Goal: Information Seeking & Learning: Learn about a topic

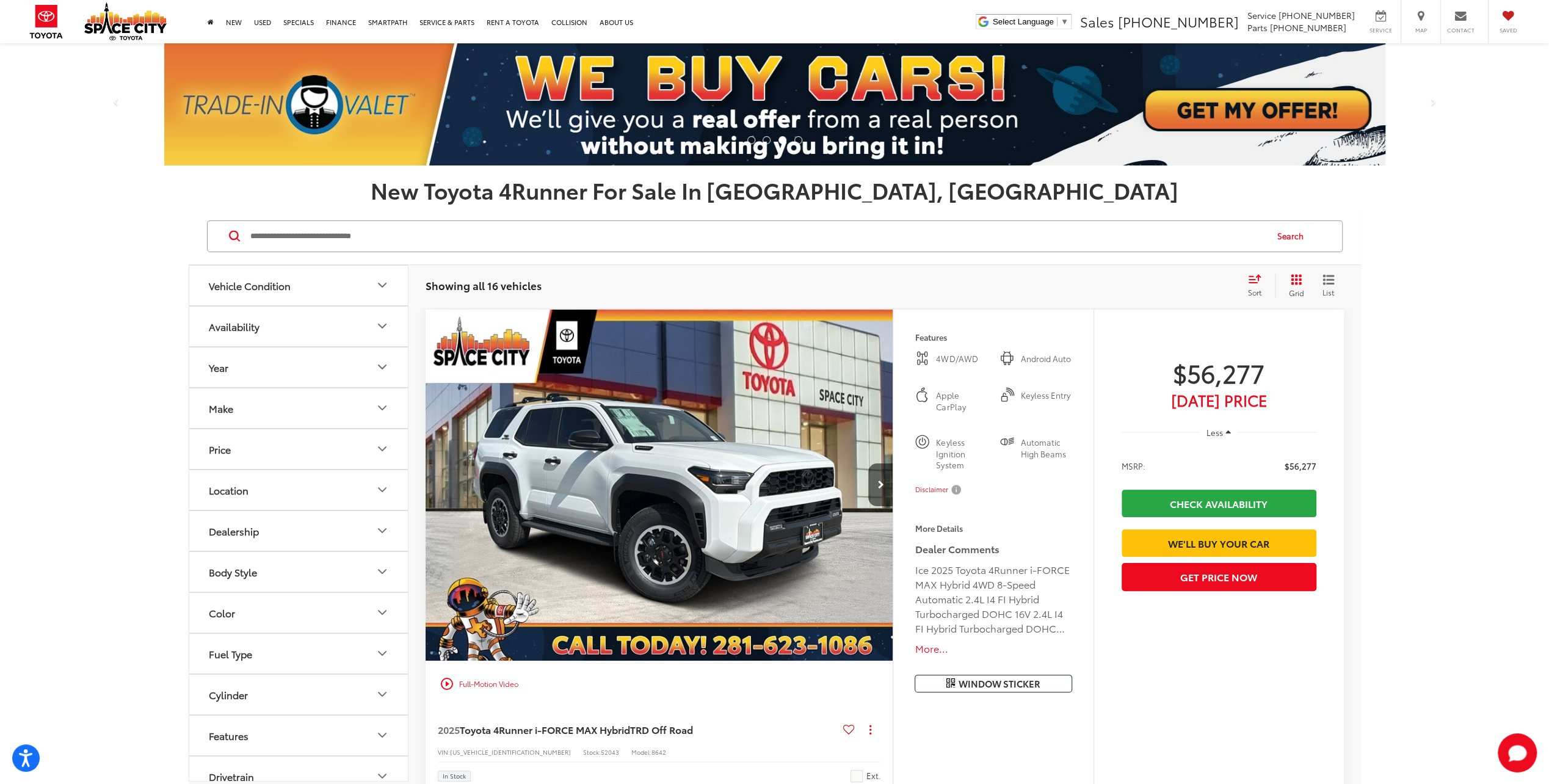
click at [1258, 285] on div "Sort" at bounding box center [1258, 286] width 33 height 25
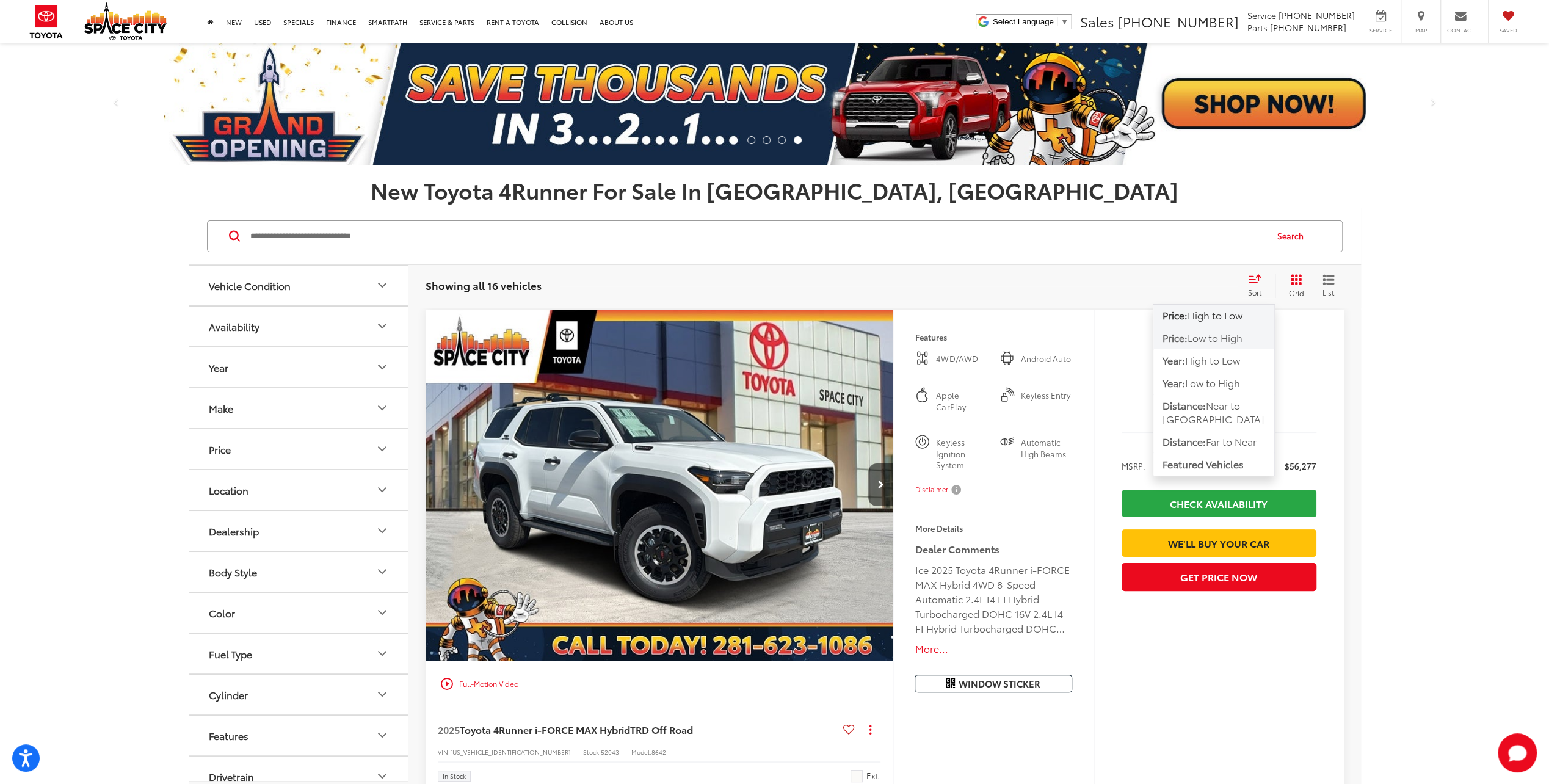
click at [1233, 338] on span "Low to High" at bounding box center [1215, 337] width 55 height 14
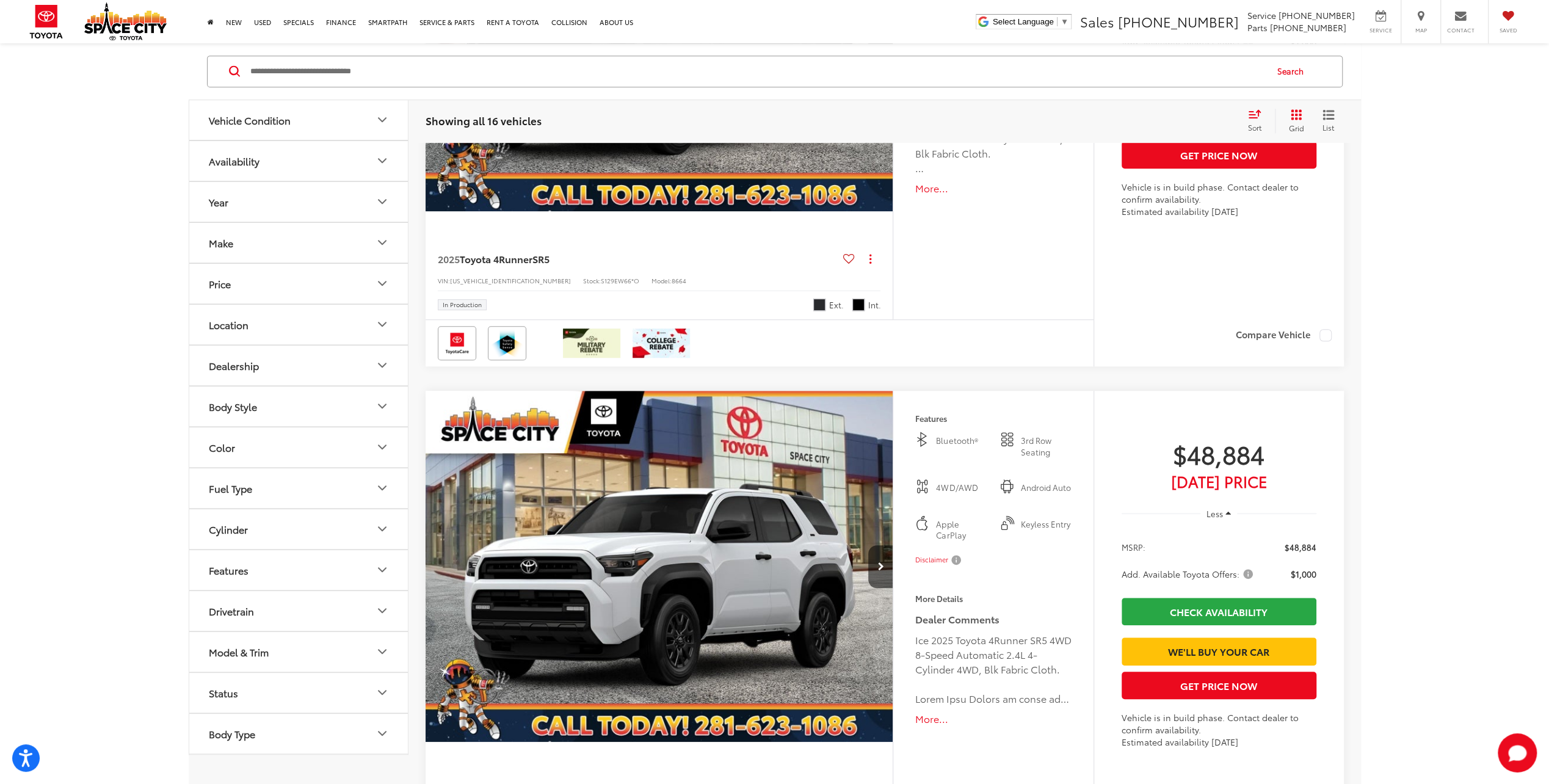
scroll to position [5494, 0]
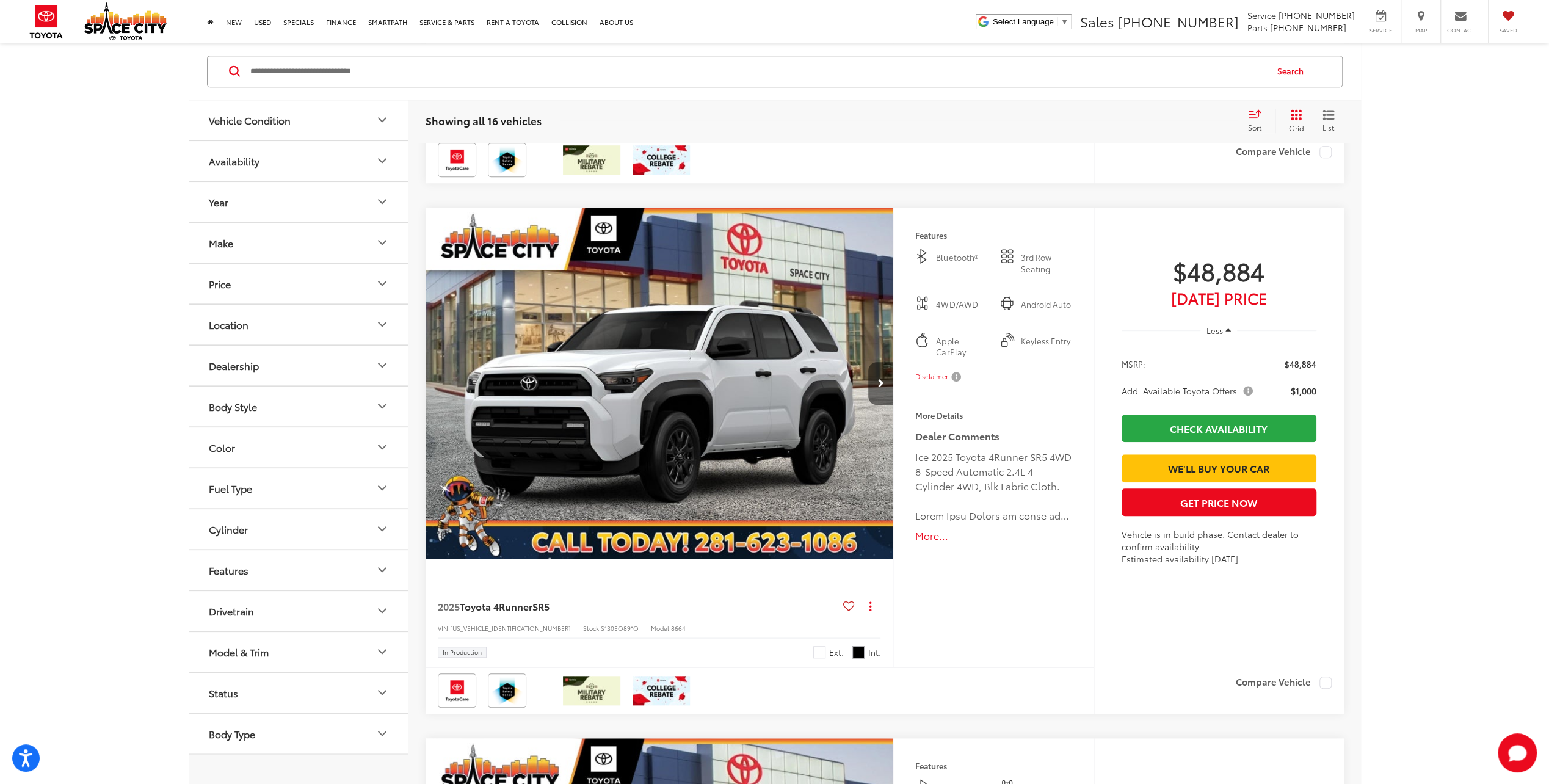
click at [883, 387] on button "Next image" at bounding box center [880, 384] width 25 height 43
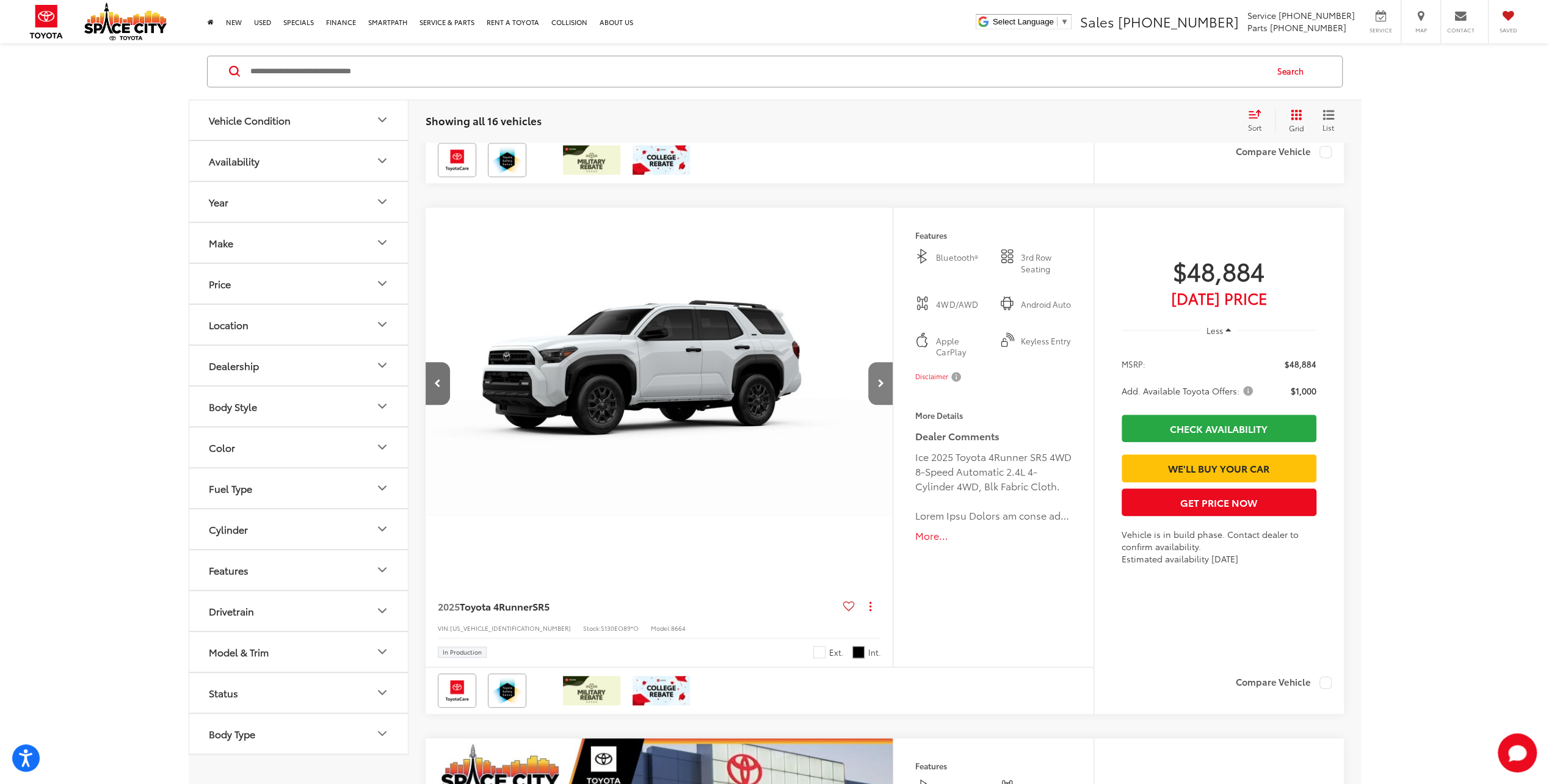
click at [884, 387] on button "Next image" at bounding box center [880, 384] width 25 height 43
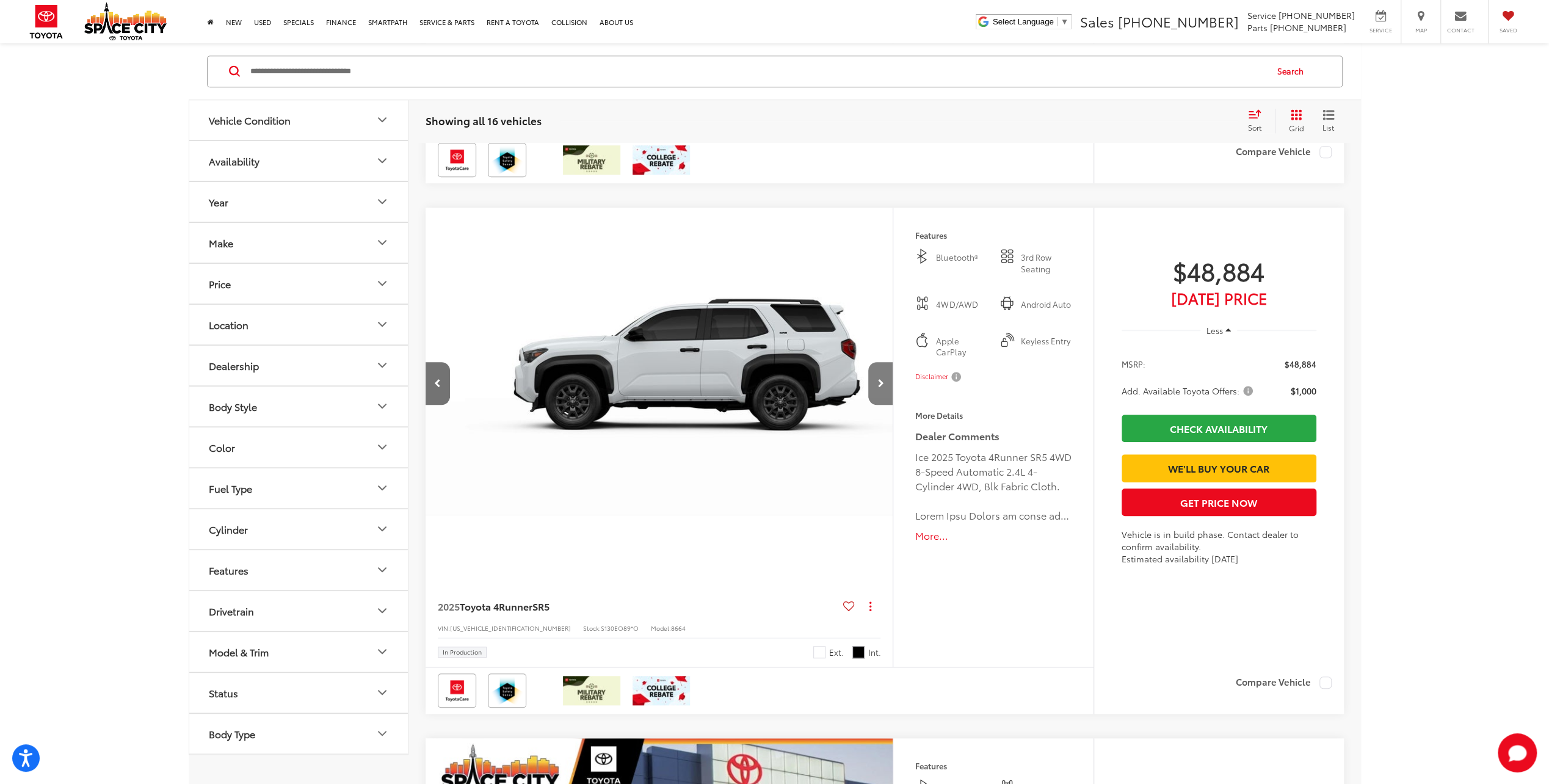
scroll to position [0, 939]
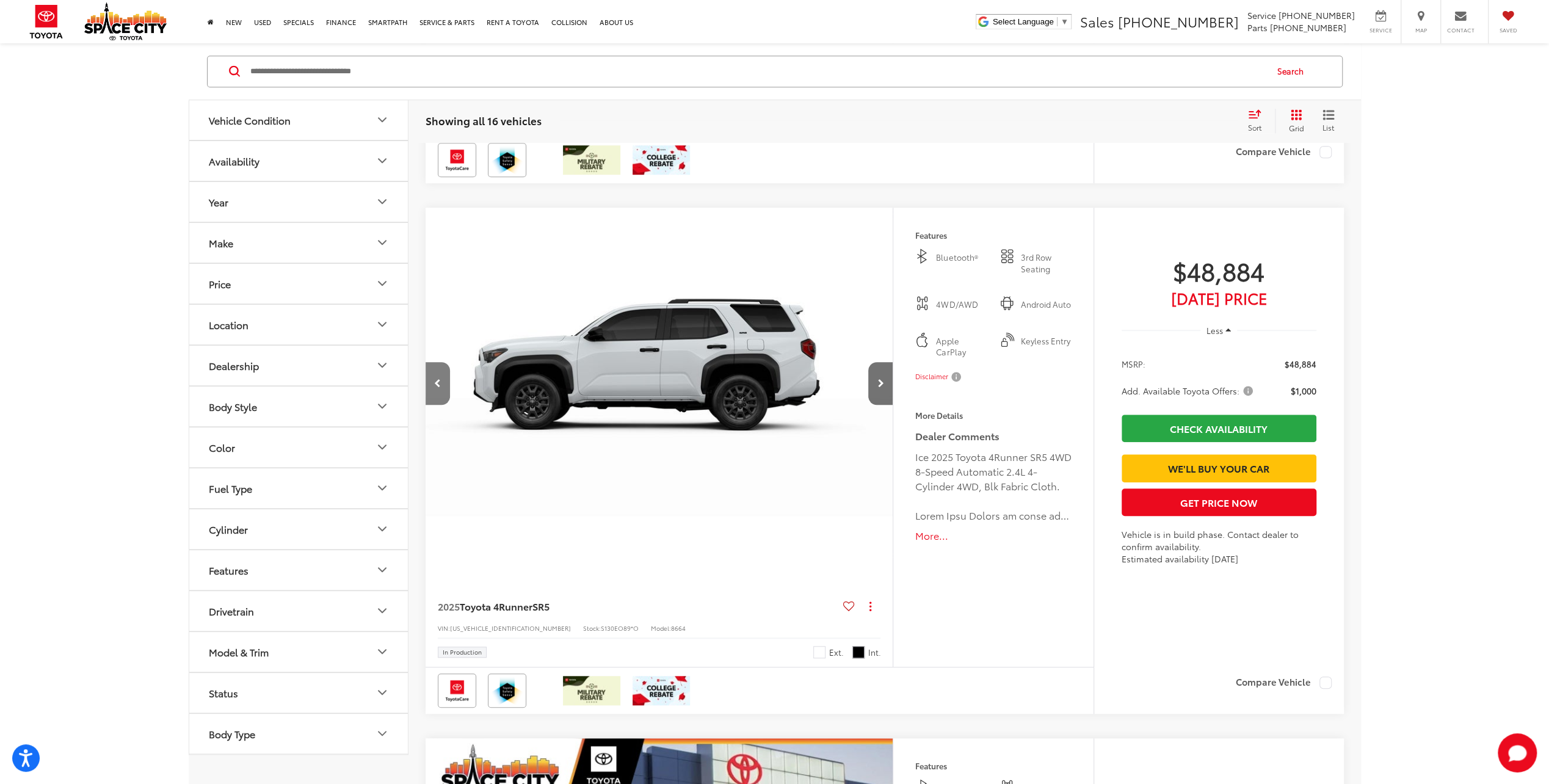
click at [425, 370] on button "Previous image" at bounding box center [438, 384] width 25 height 43
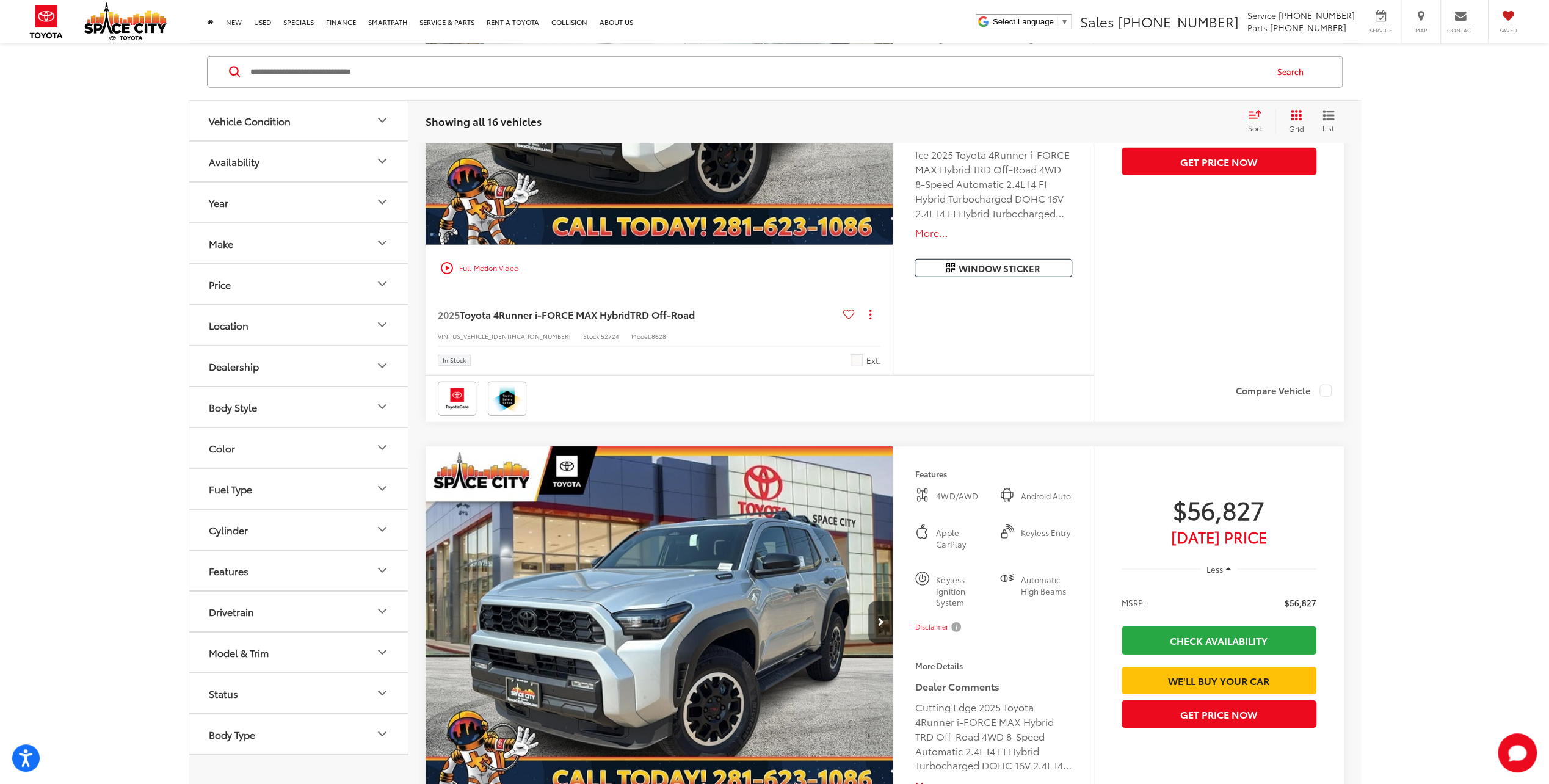
scroll to position [3785, 0]
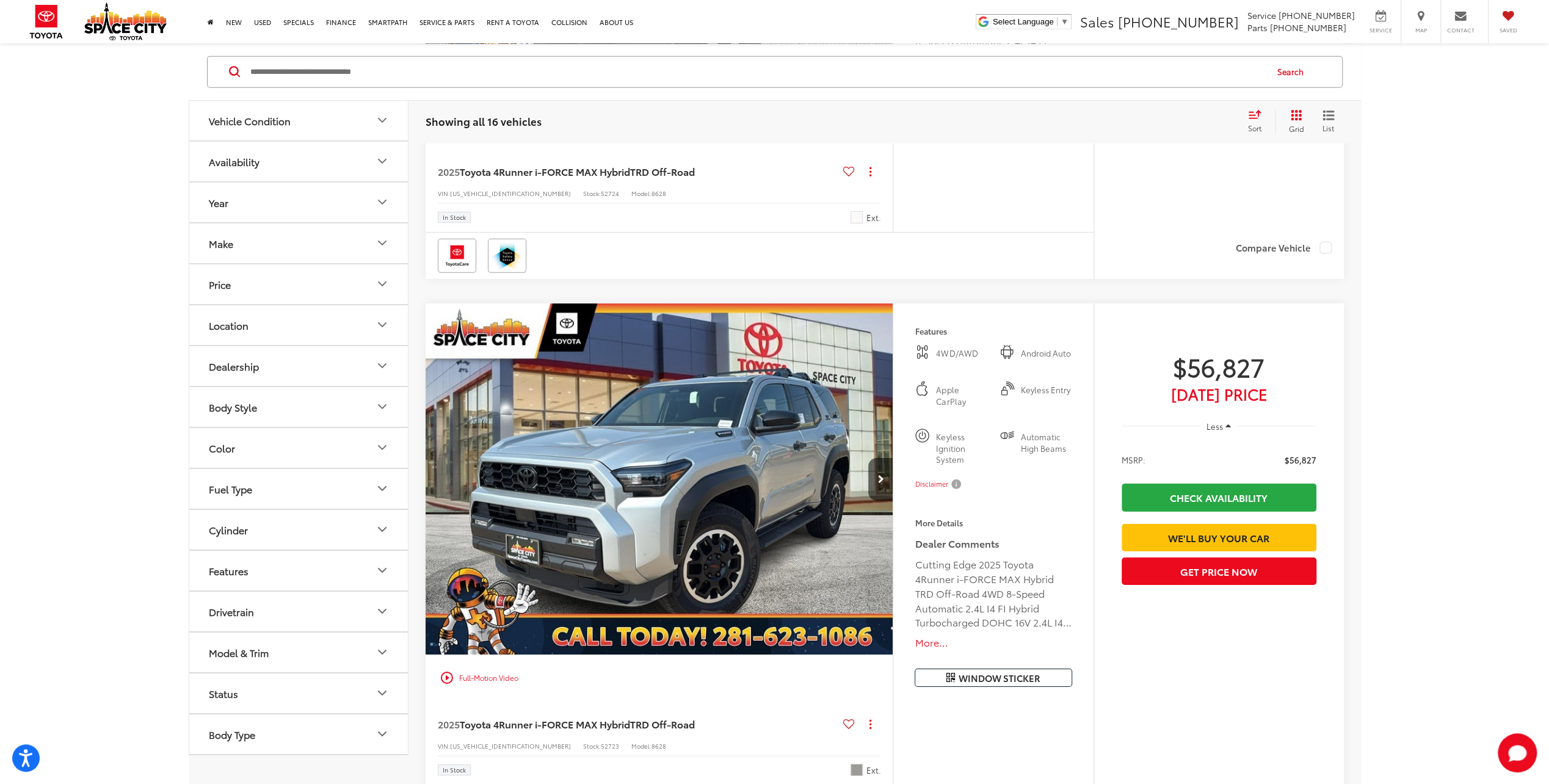
click at [699, 446] on img "2025 Toyota 4Runner i-FORCE MAX Hybrid TRD Off-Road 0" at bounding box center [660, 479] width 470 height 352
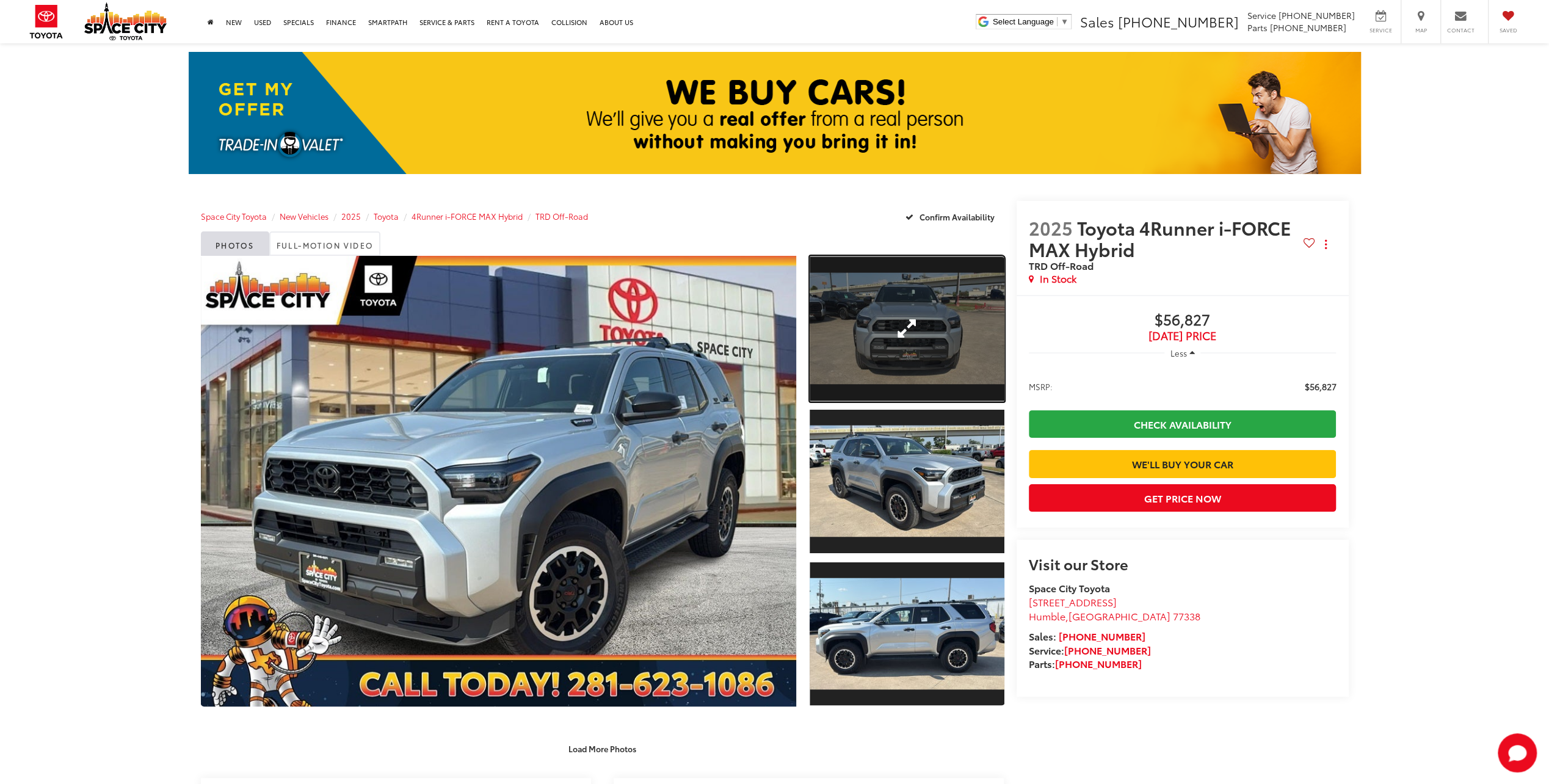
click at [886, 338] on link "Expand Photo 1" at bounding box center [907, 329] width 194 height 146
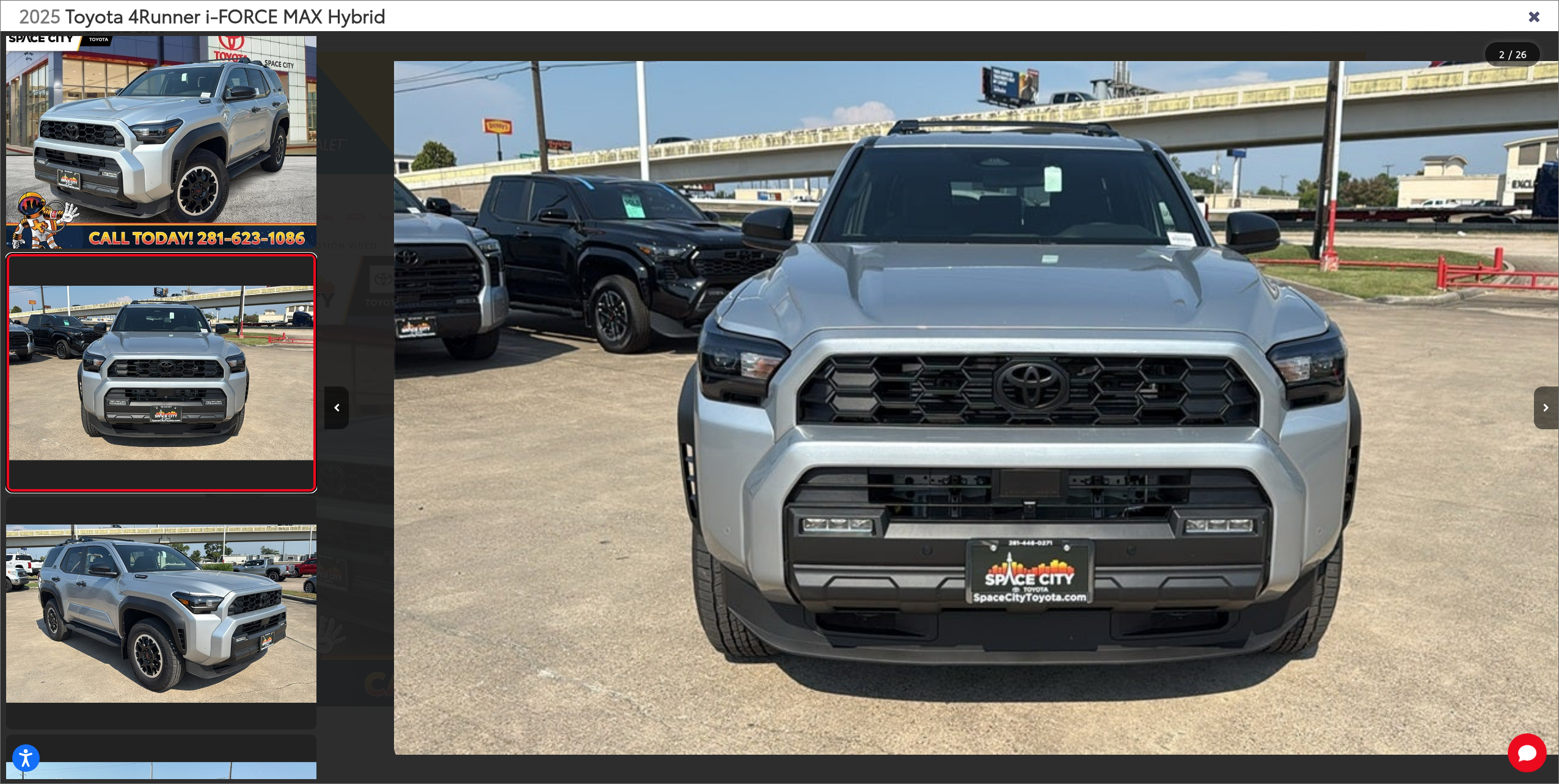
scroll to position [0, 1234]
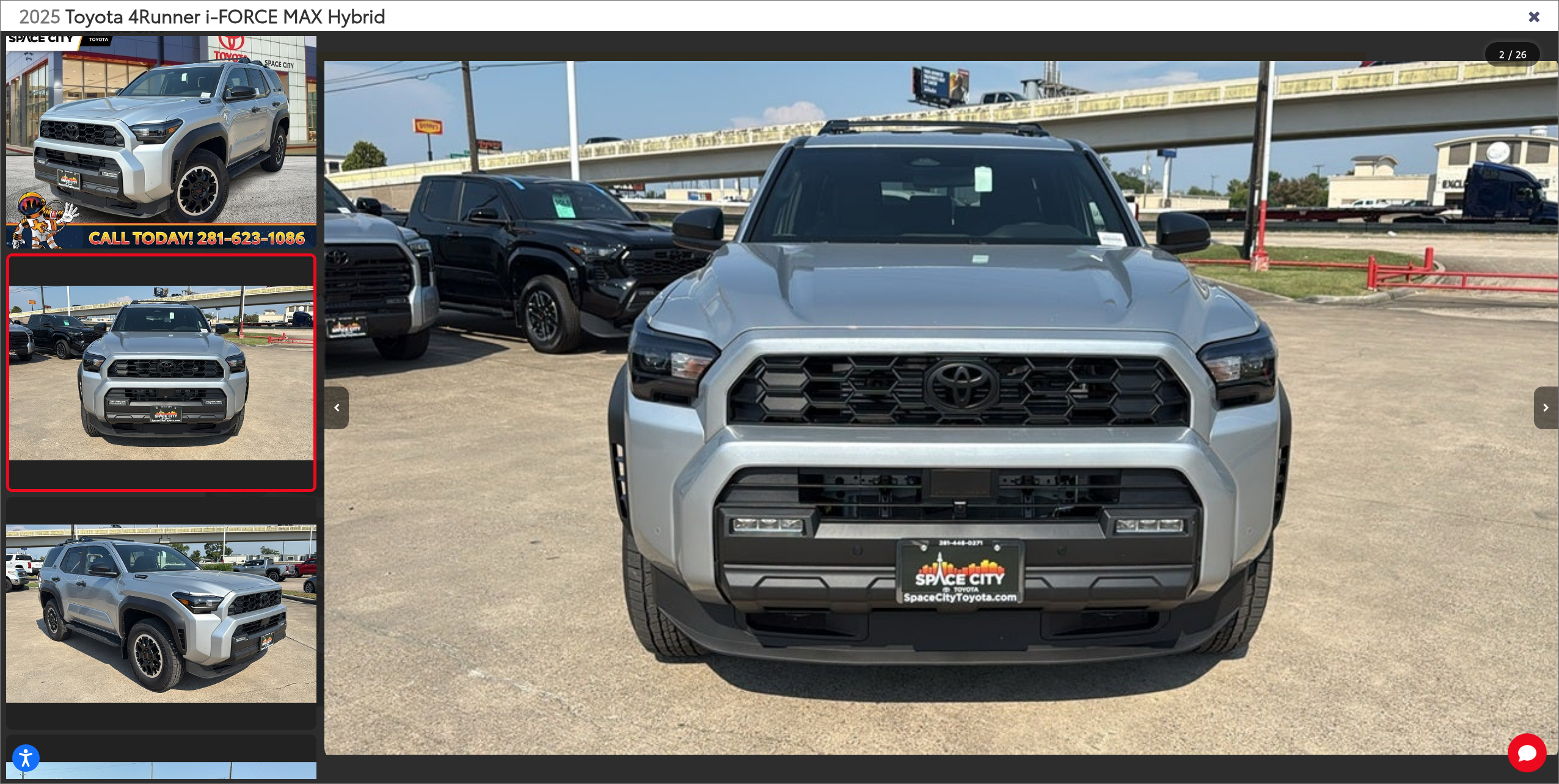
click at [1549, 408] on button "Next image" at bounding box center [1546, 408] width 25 height 43
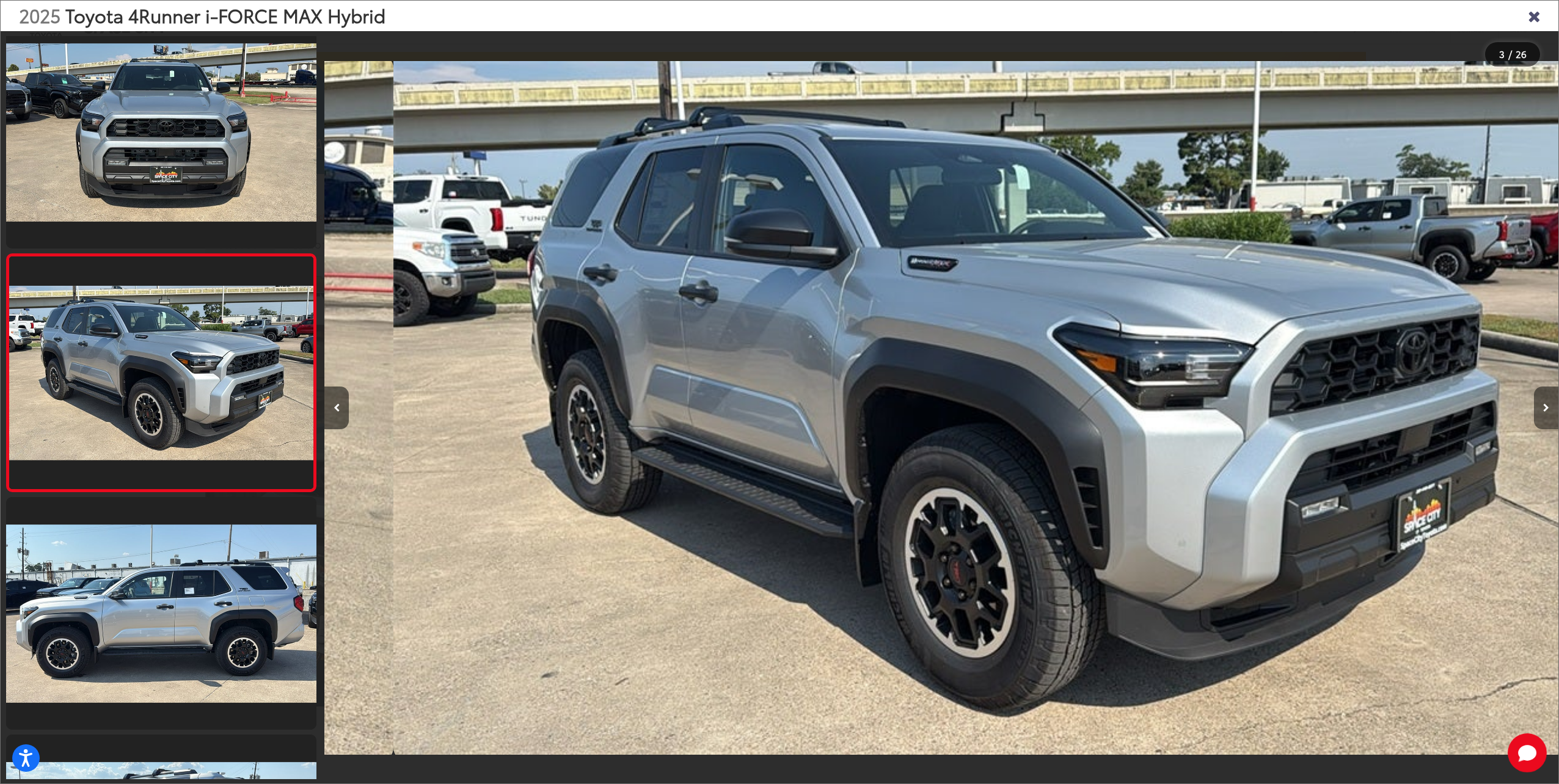
scroll to position [0, 2469]
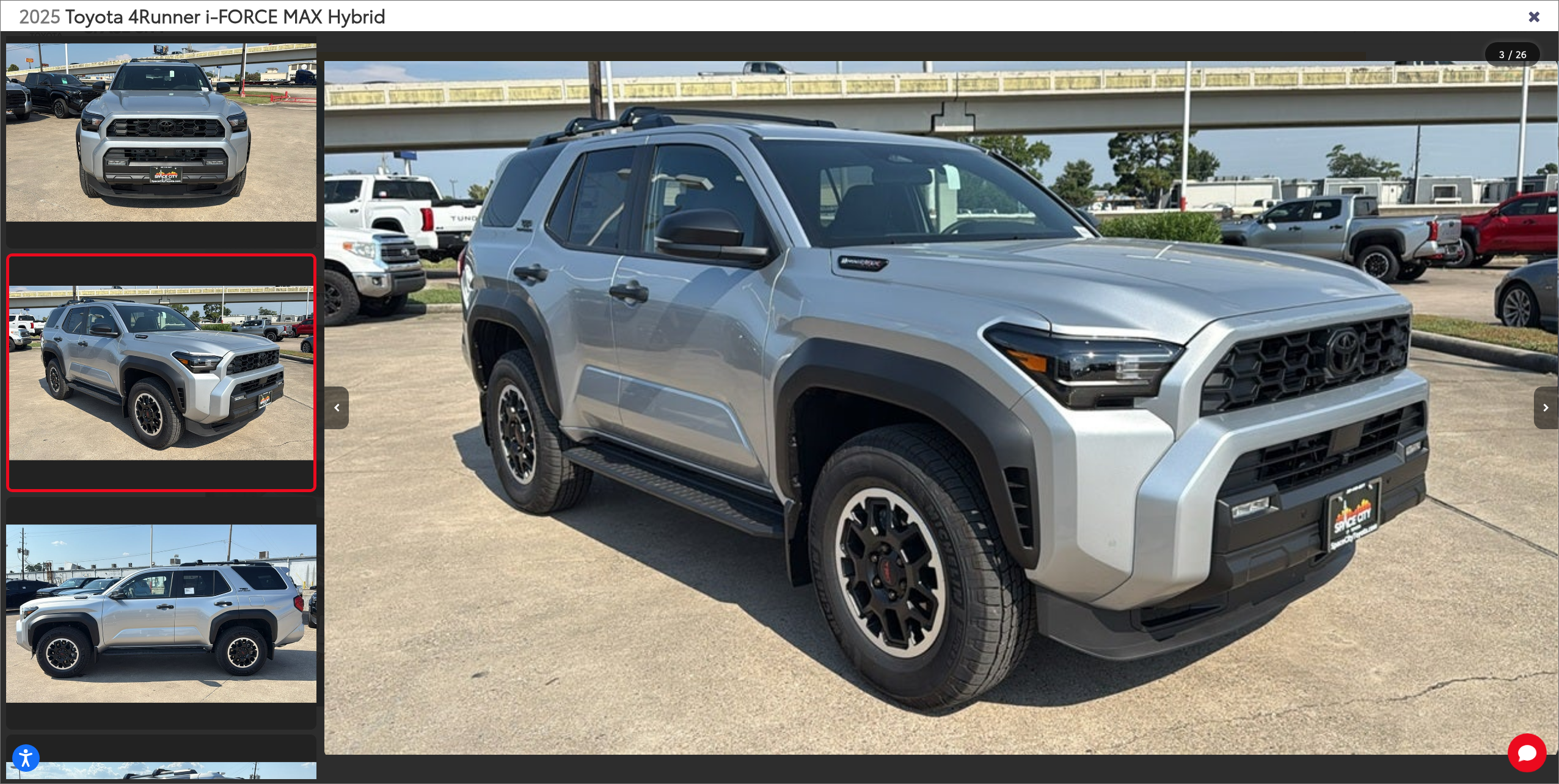
click at [1549, 410] on button "Next image" at bounding box center [1546, 408] width 25 height 43
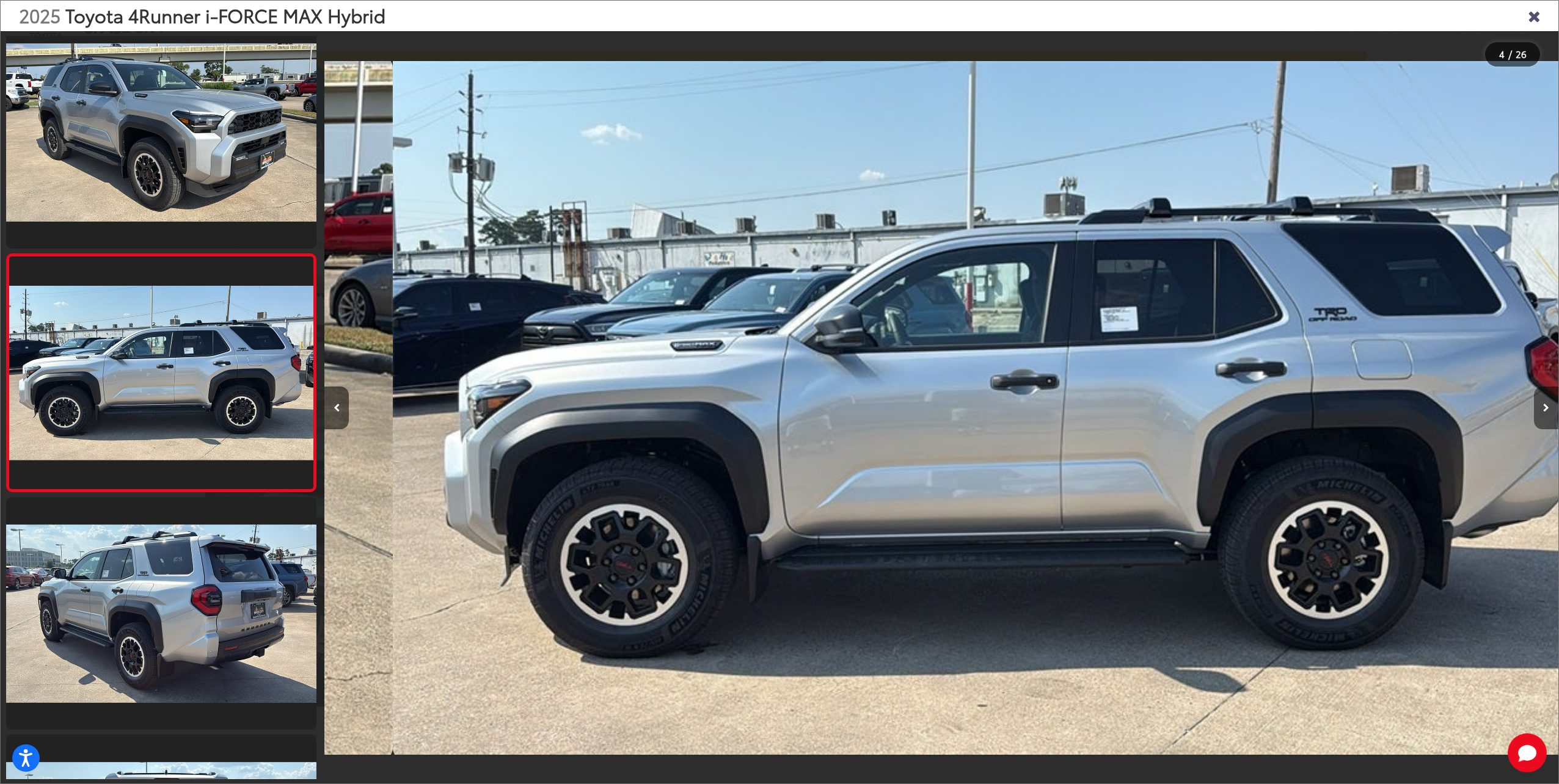
scroll to position [0, 3702]
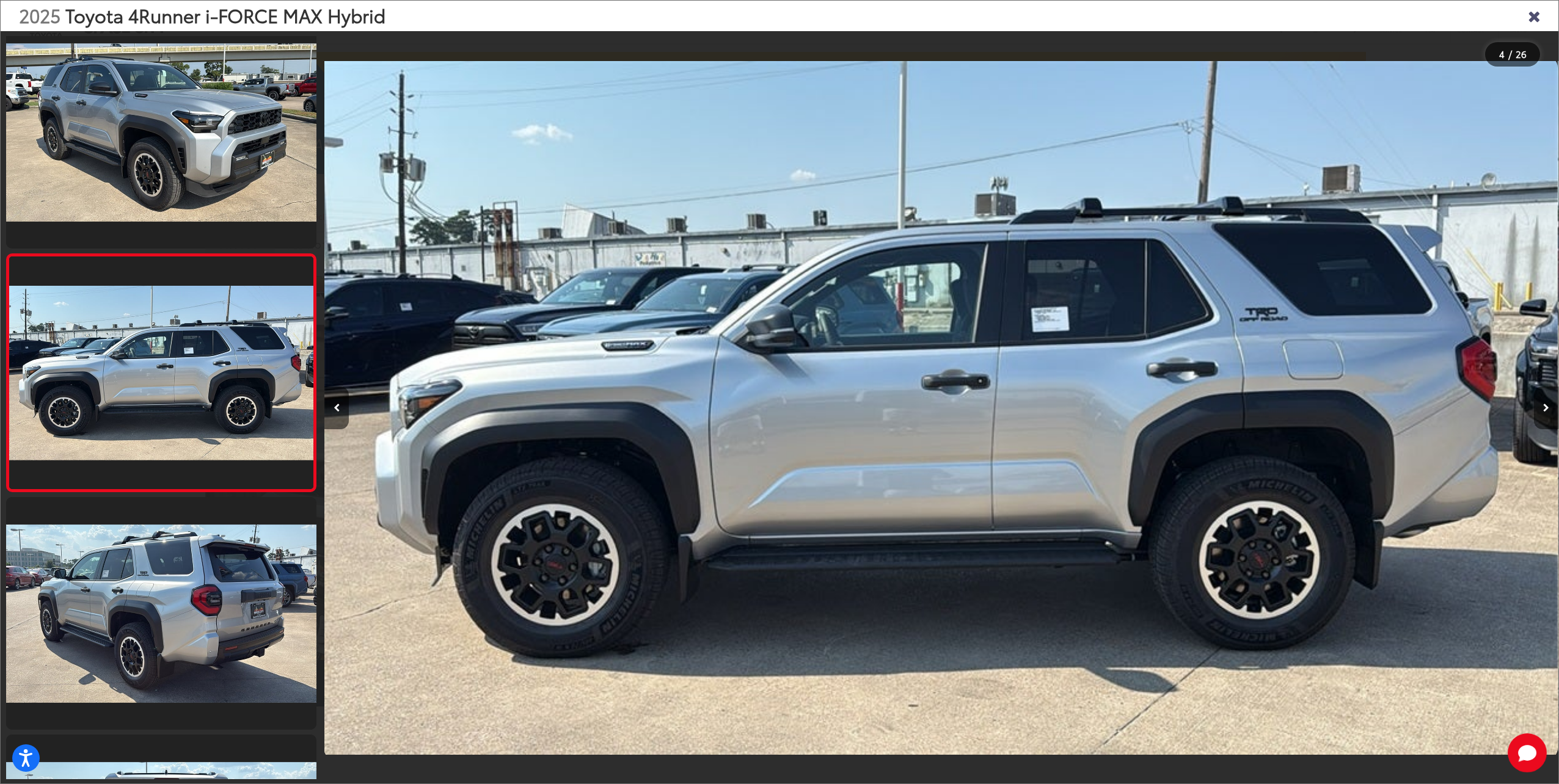
click at [1538, 408] on button "Next image" at bounding box center [1546, 408] width 25 height 43
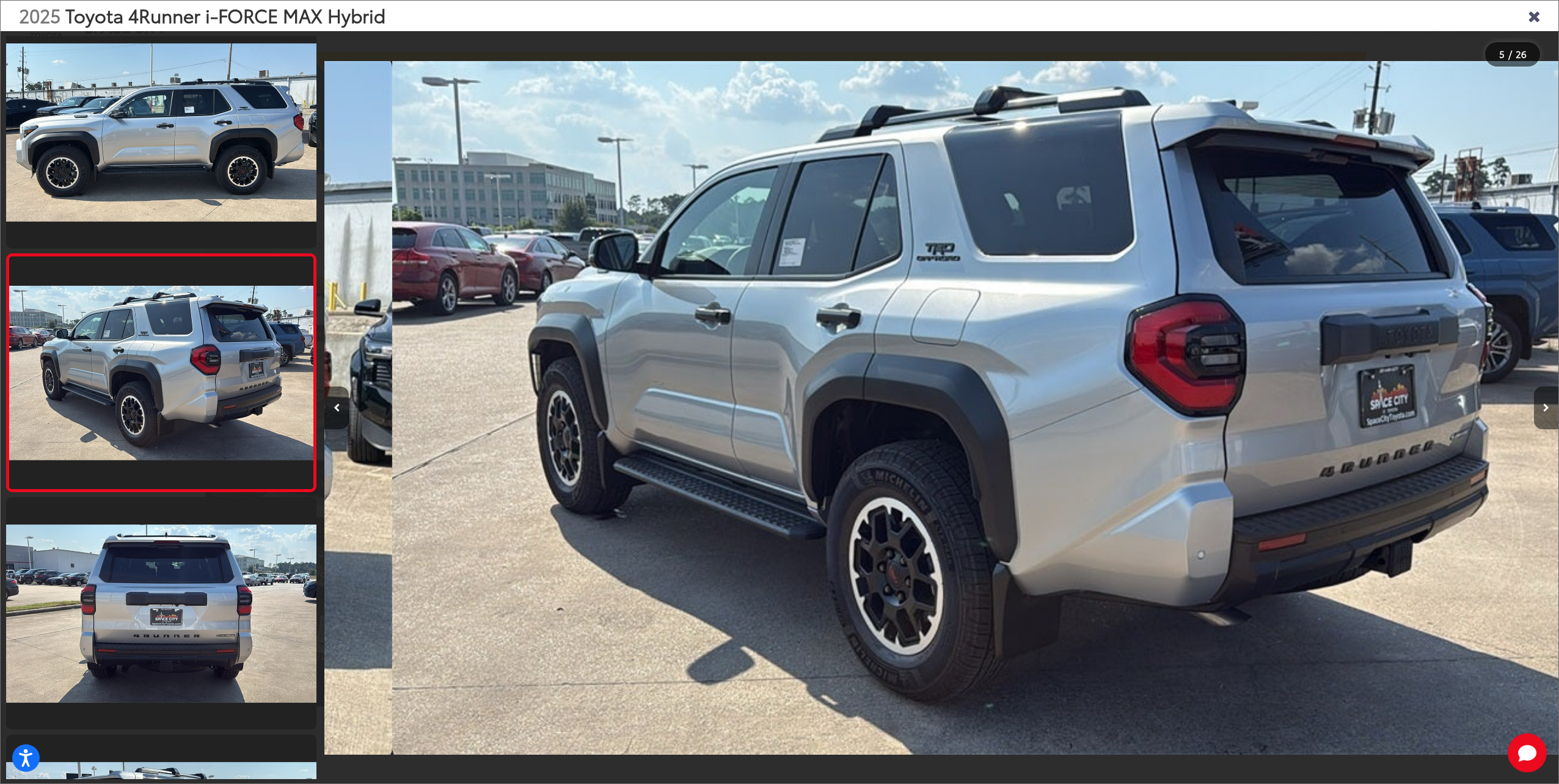
scroll to position [0, 4936]
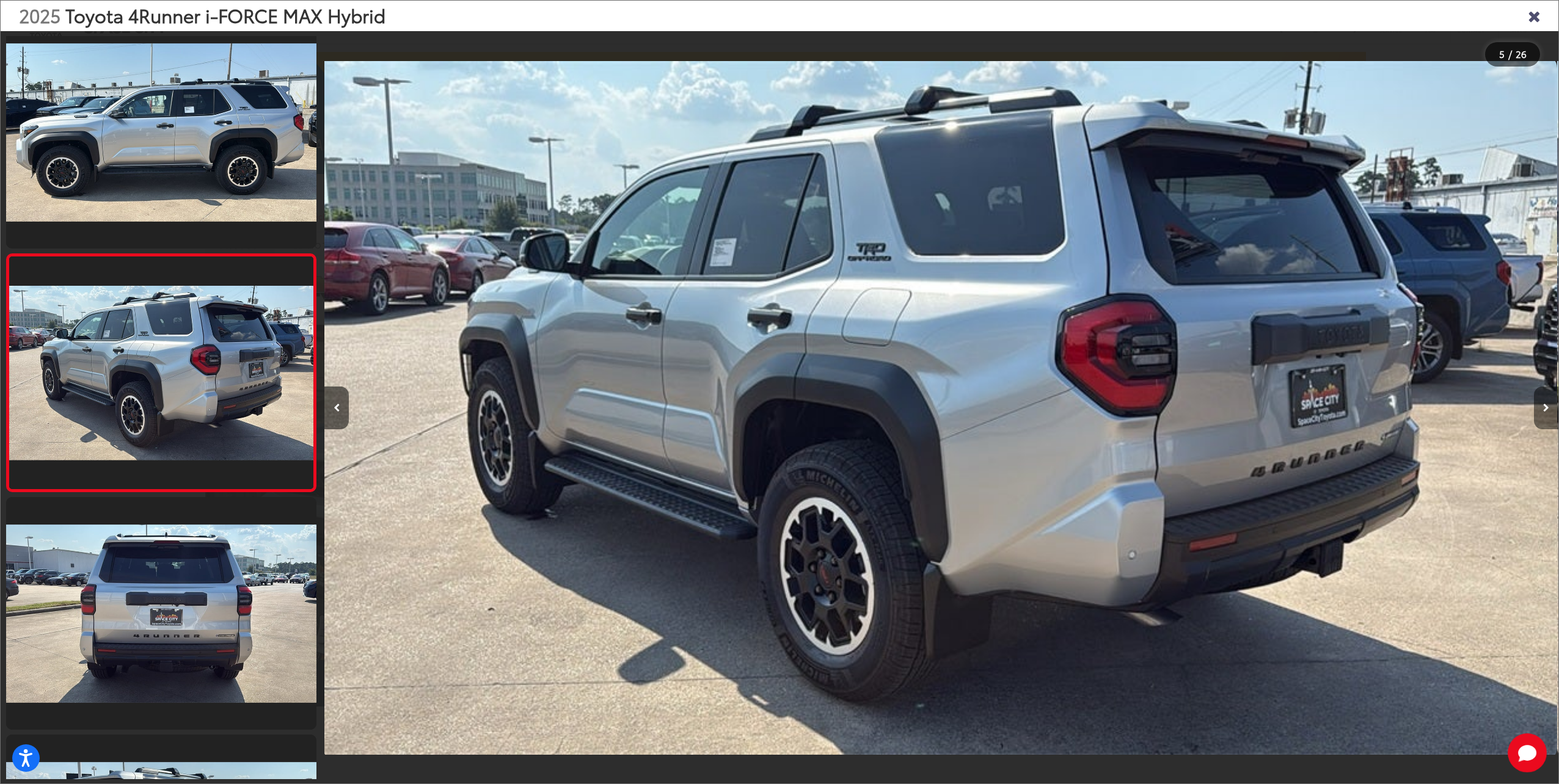
click at [1538, 408] on button "Next image" at bounding box center [1546, 408] width 25 height 43
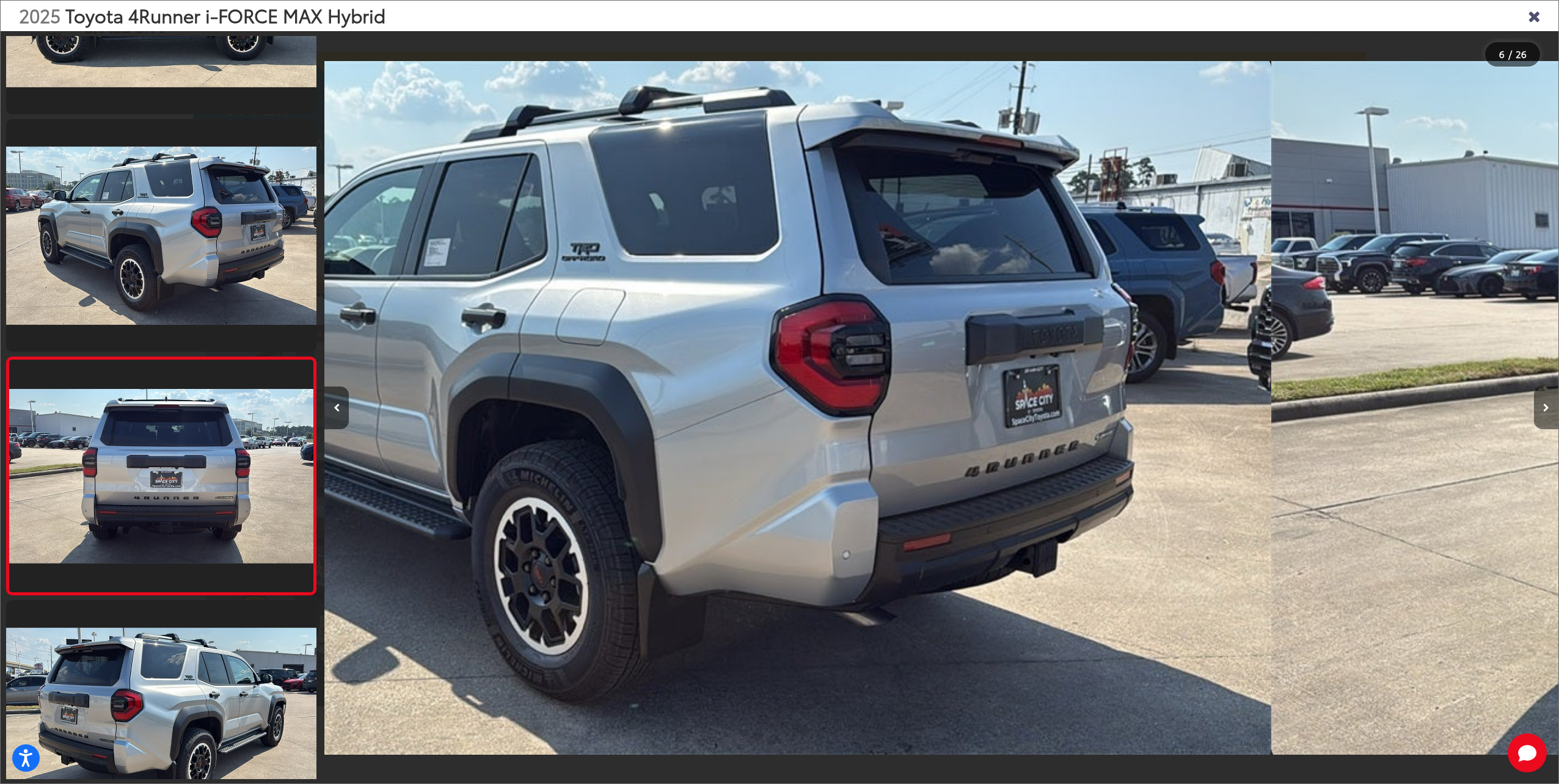
scroll to position [971, 0]
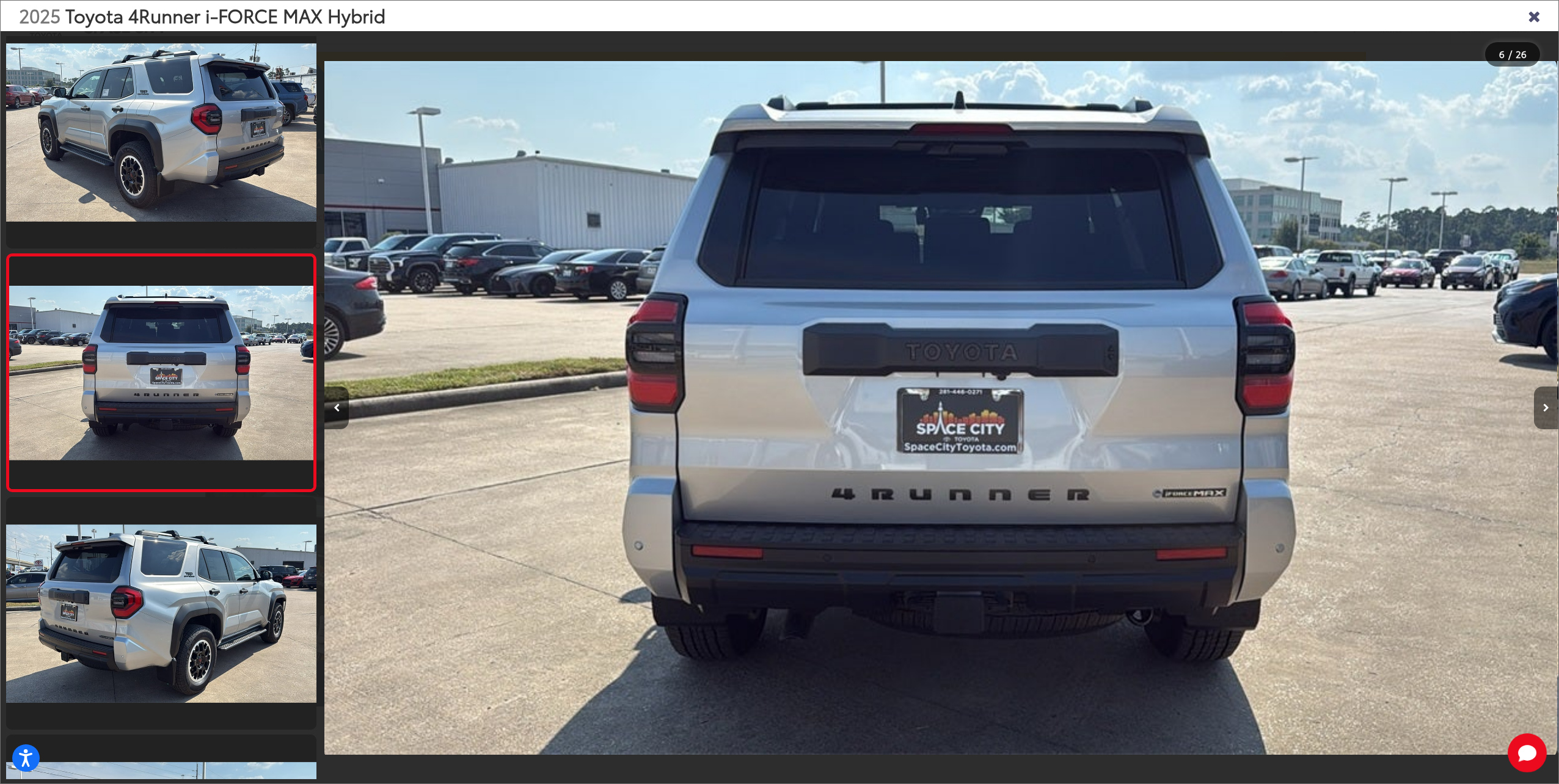
click at [1538, 408] on button "Next image" at bounding box center [1546, 408] width 25 height 43
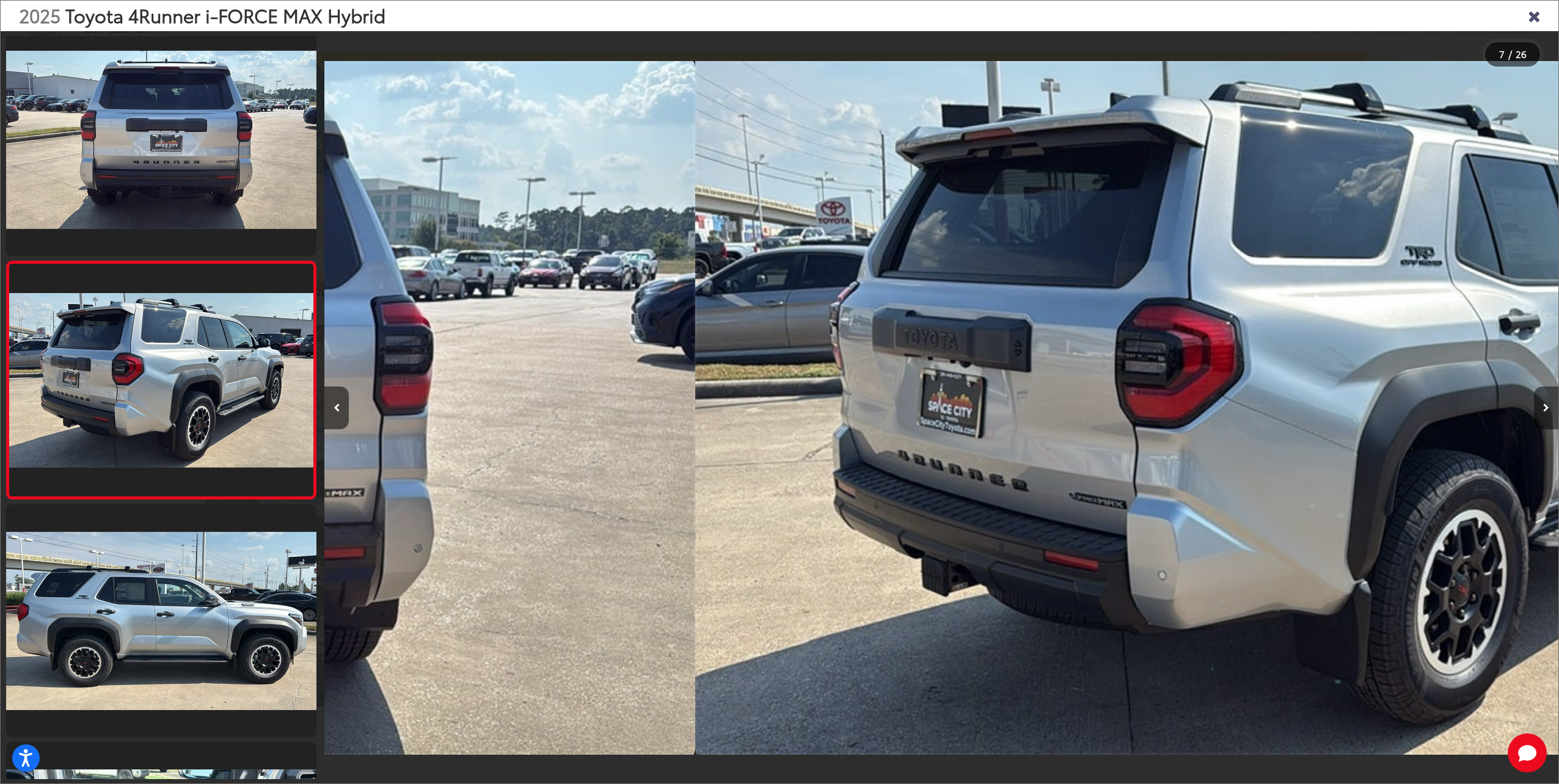
scroll to position [1209, 0]
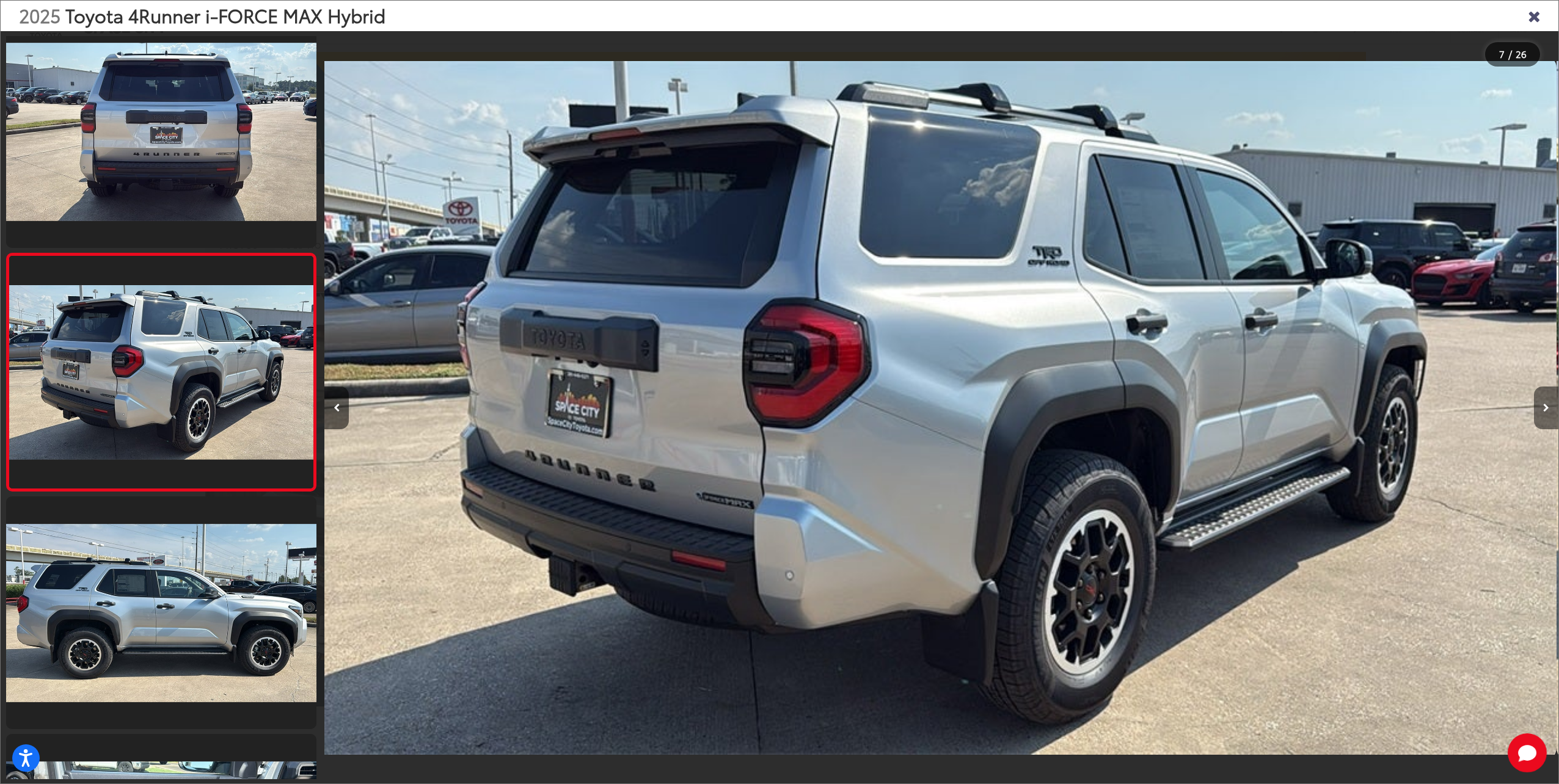
click at [1538, 408] on button "Next image" at bounding box center [1546, 408] width 25 height 43
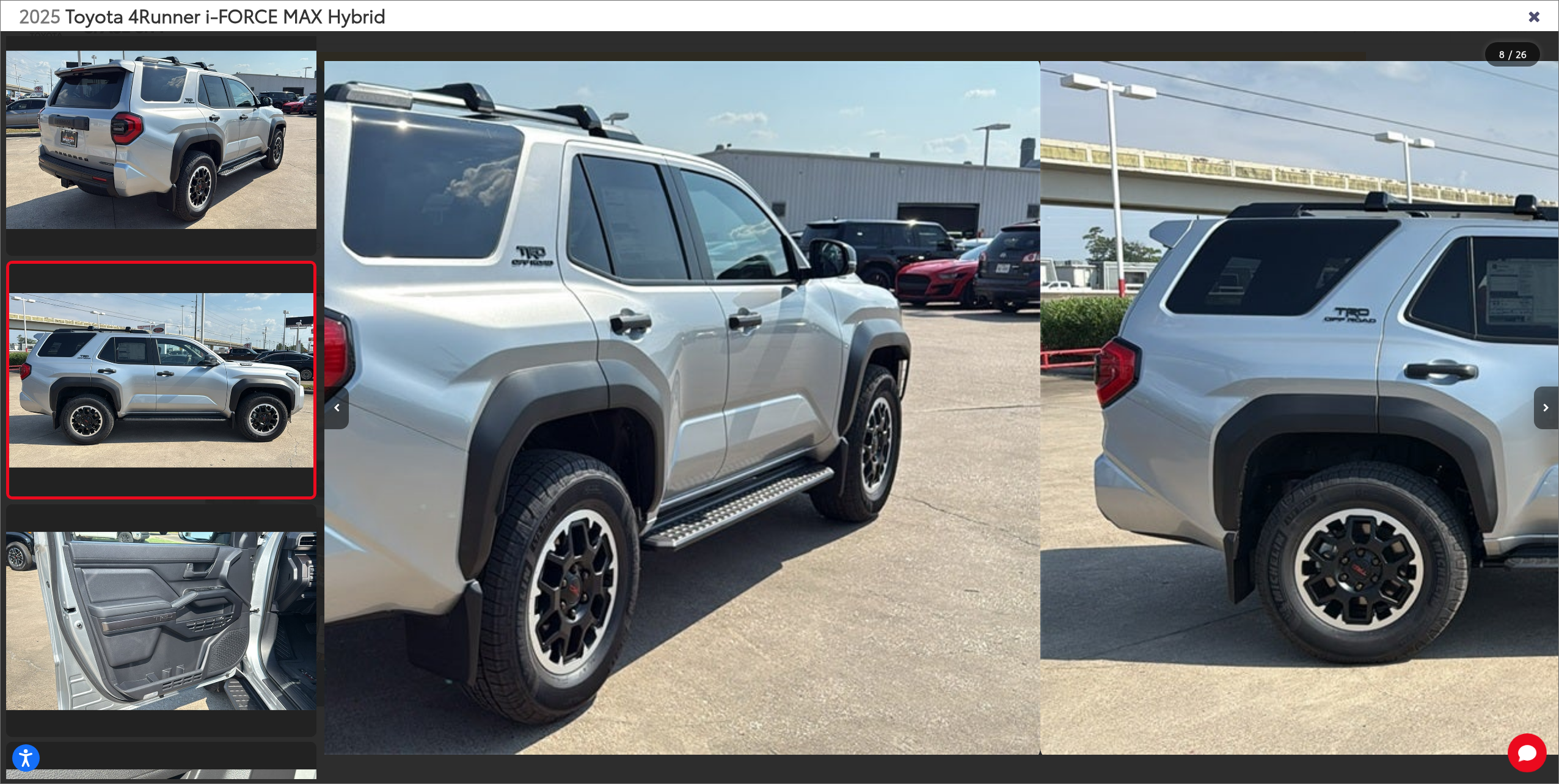
scroll to position [0, 0]
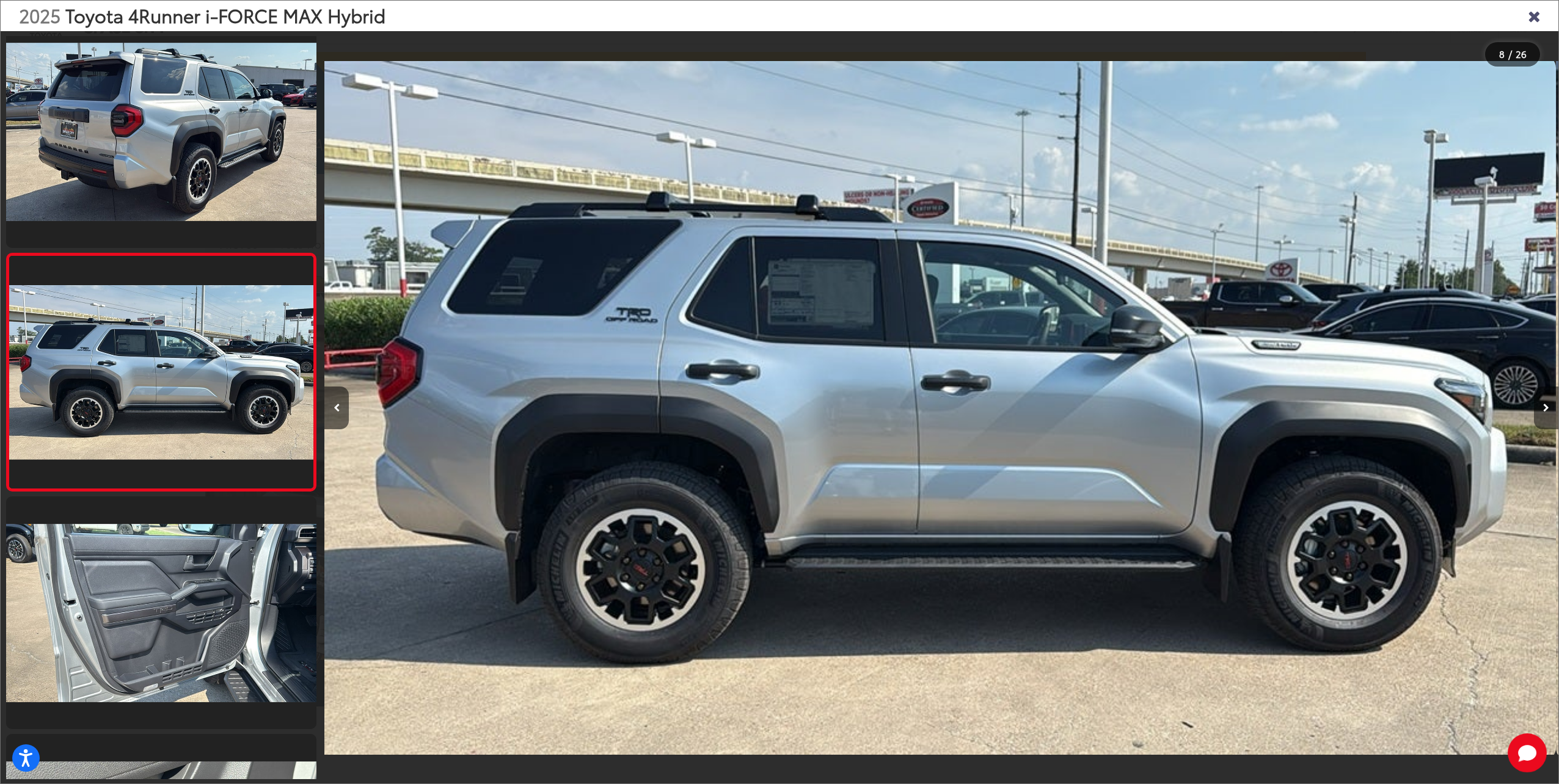
click at [1538, 408] on button "Next image" at bounding box center [1546, 408] width 25 height 43
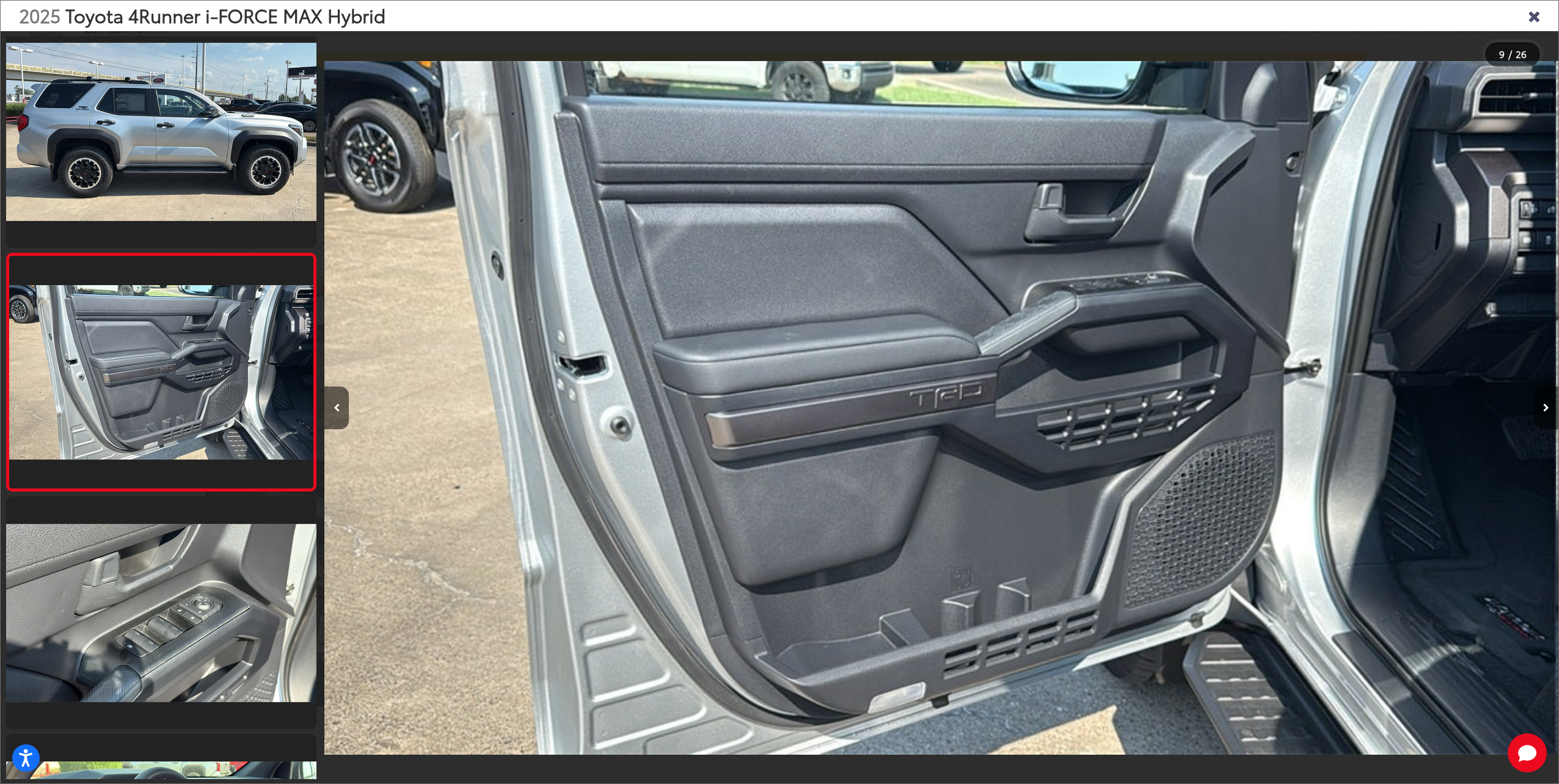
click at [1538, 408] on button "Next image" at bounding box center [1546, 408] width 25 height 43
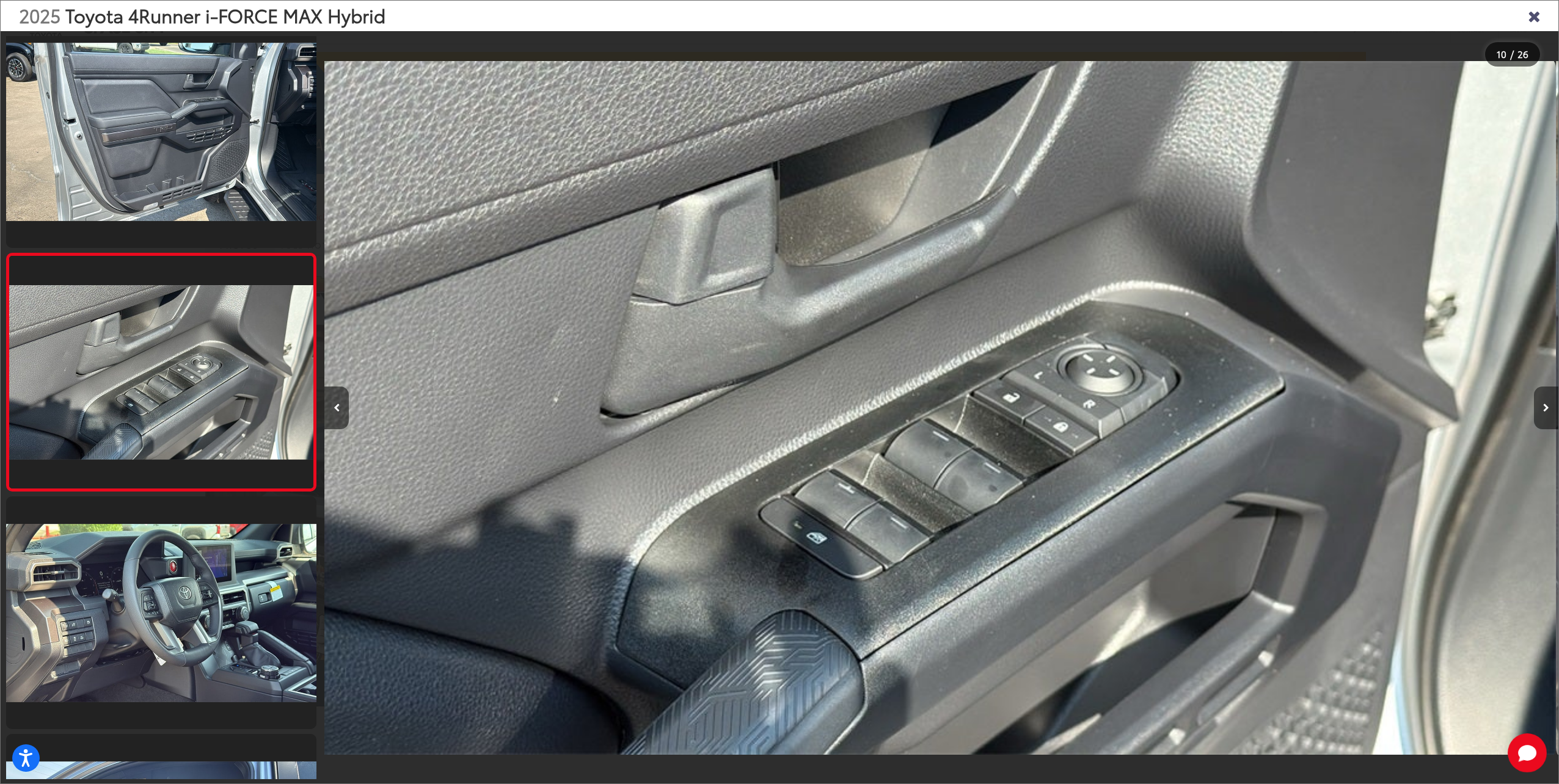
click at [1538, 408] on button "Next image" at bounding box center [1546, 408] width 25 height 43
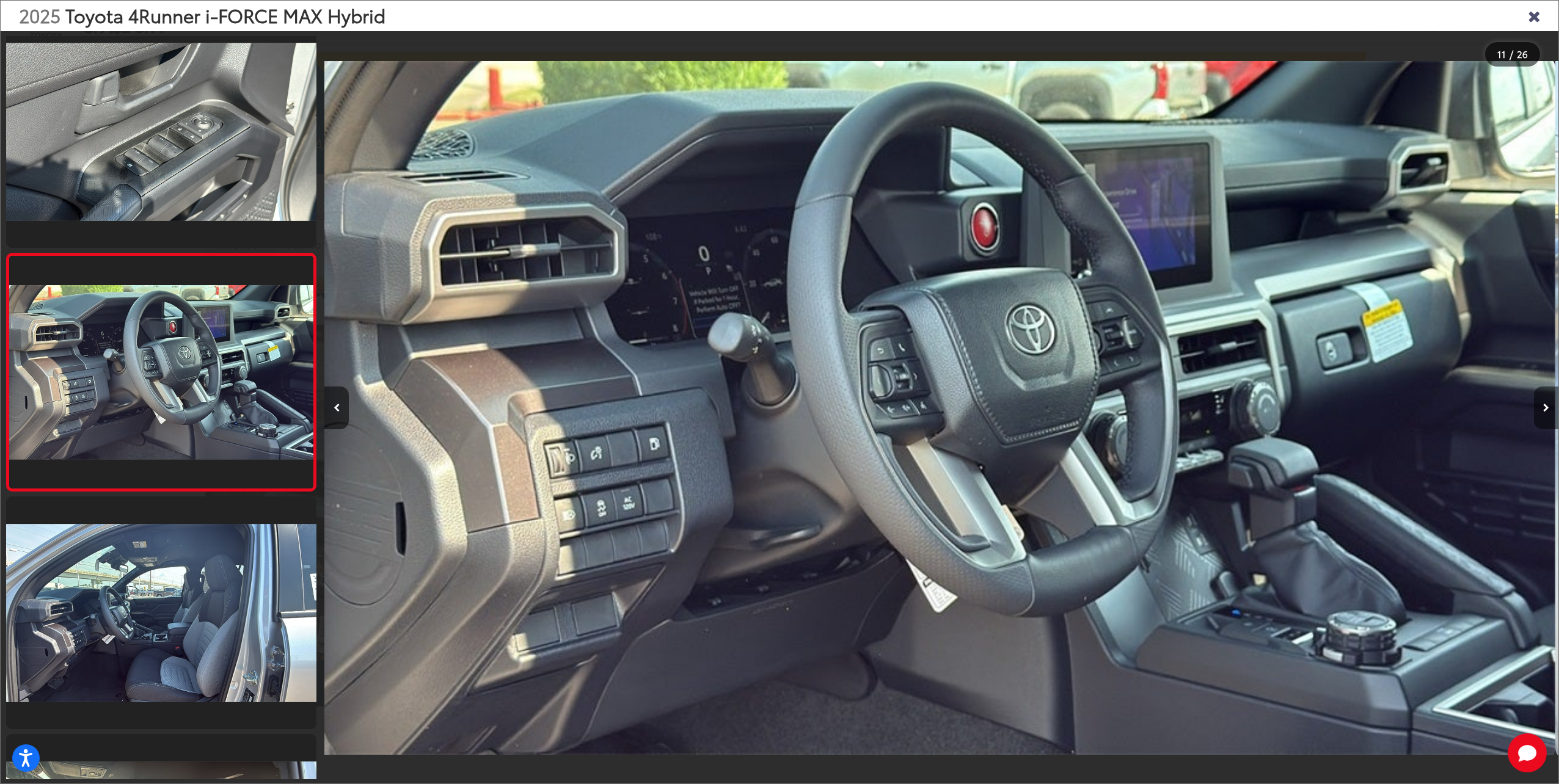
click at [1538, 408] on button "Next image" at bounding box center [1546, 408] width 25 height 43
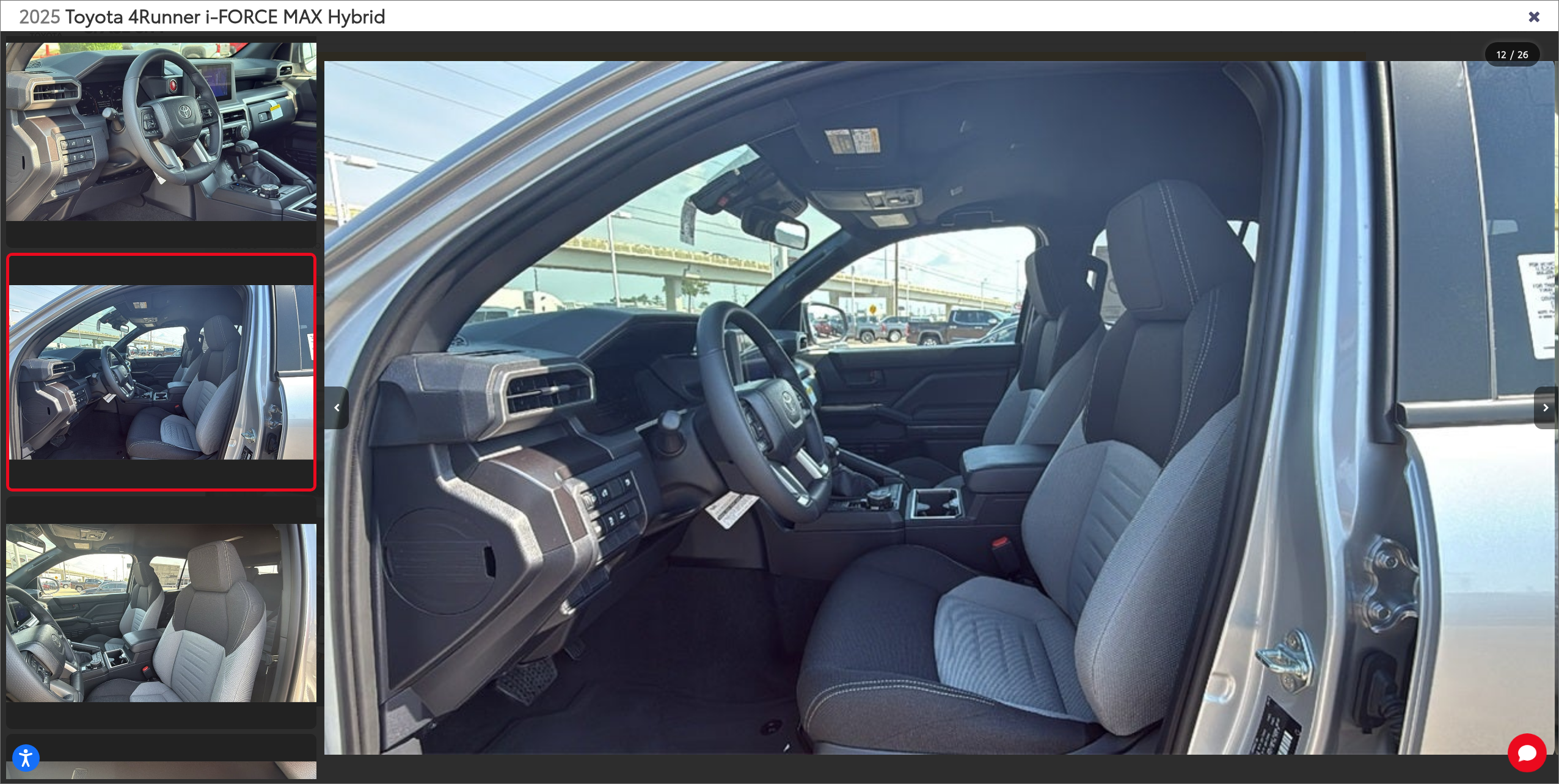
click at [1538, 408] on button "Next image" at bounding box center [1546, 408] width 25 height 43
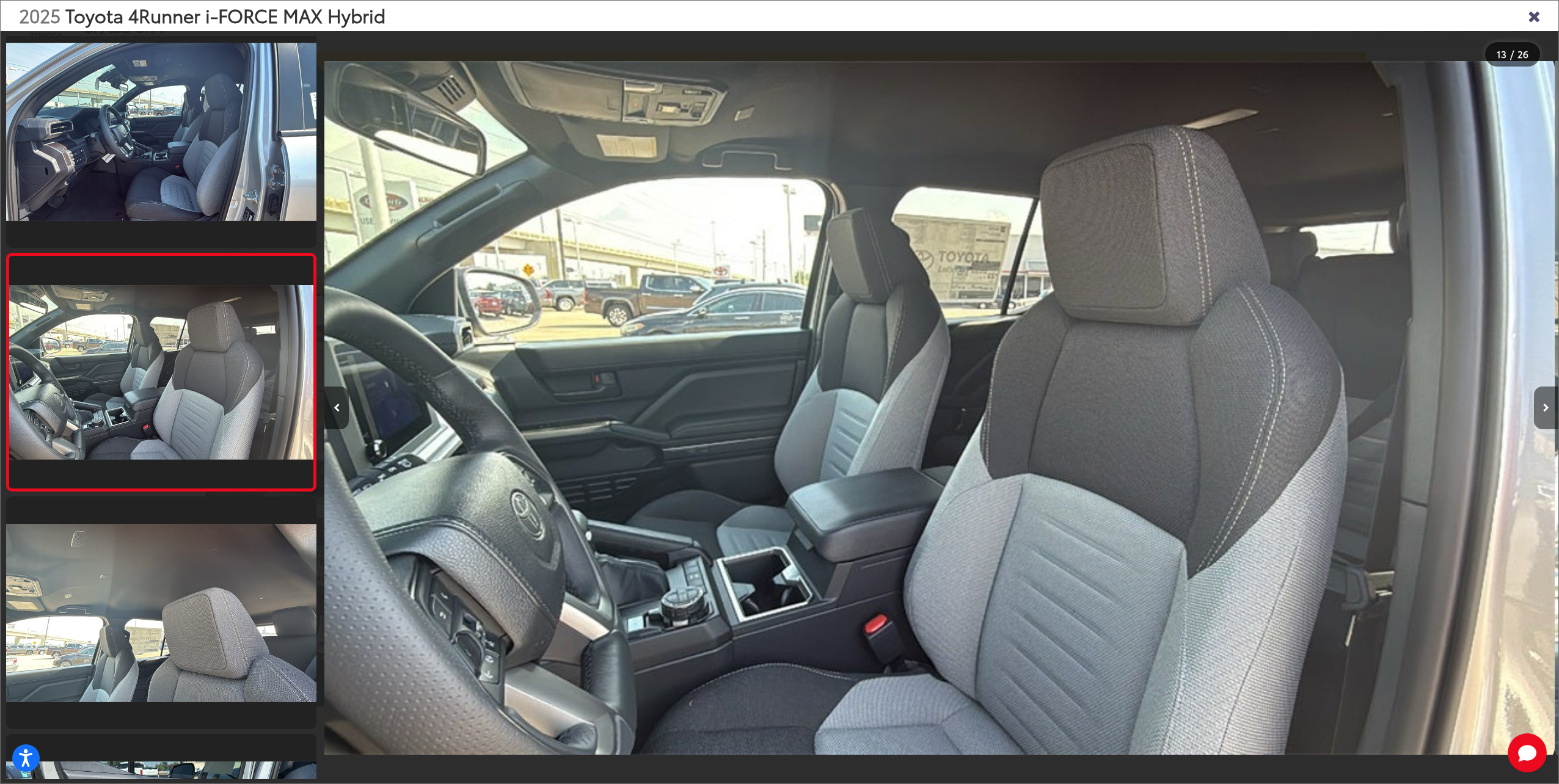
click at [1538, 408] on button "Next image" at bounding box center [1546, 408] width 25 height 43
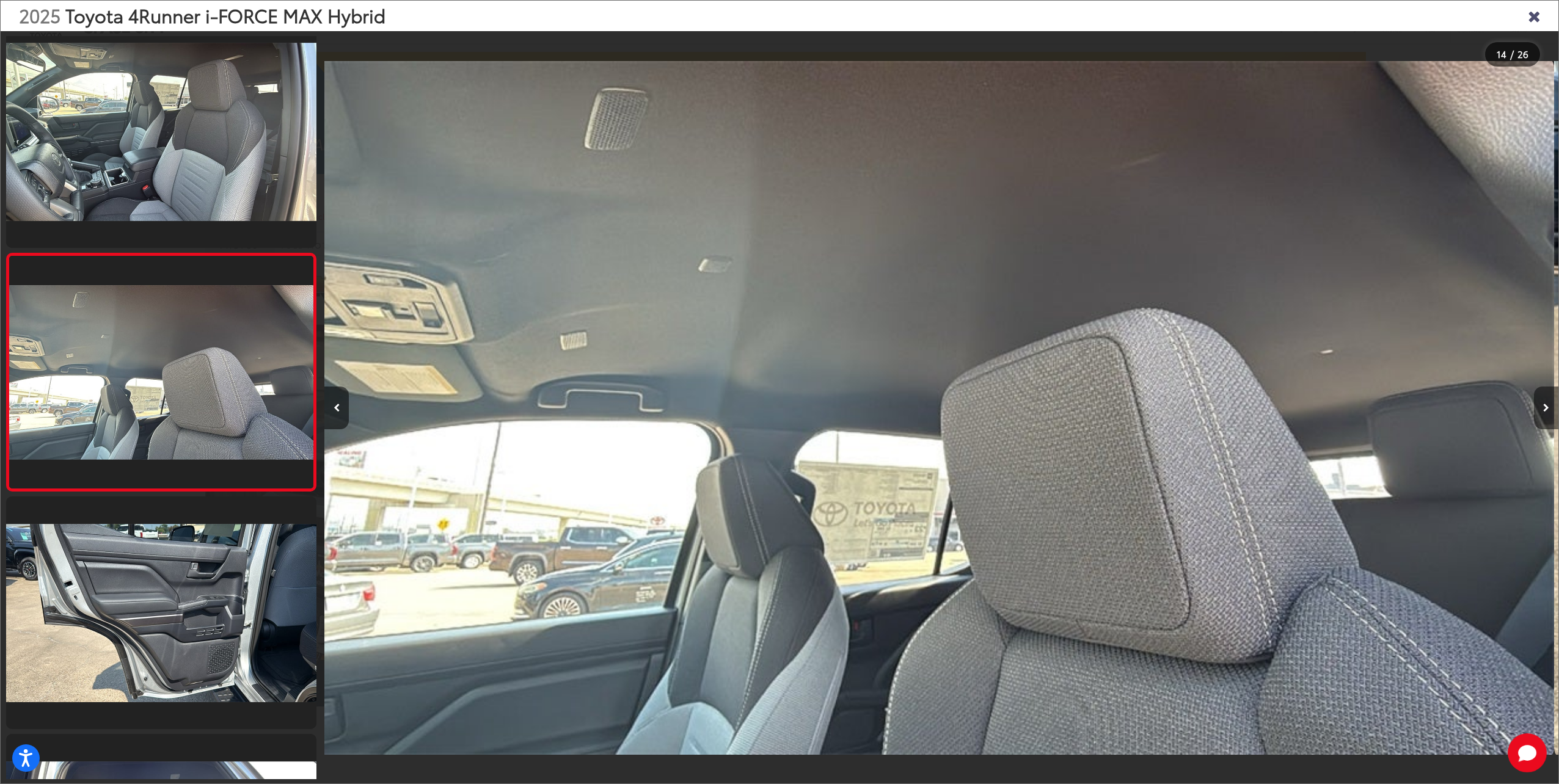
click at [1538, 408] on button "Next image" at bounding box center [1546, 408] width 25 height 43
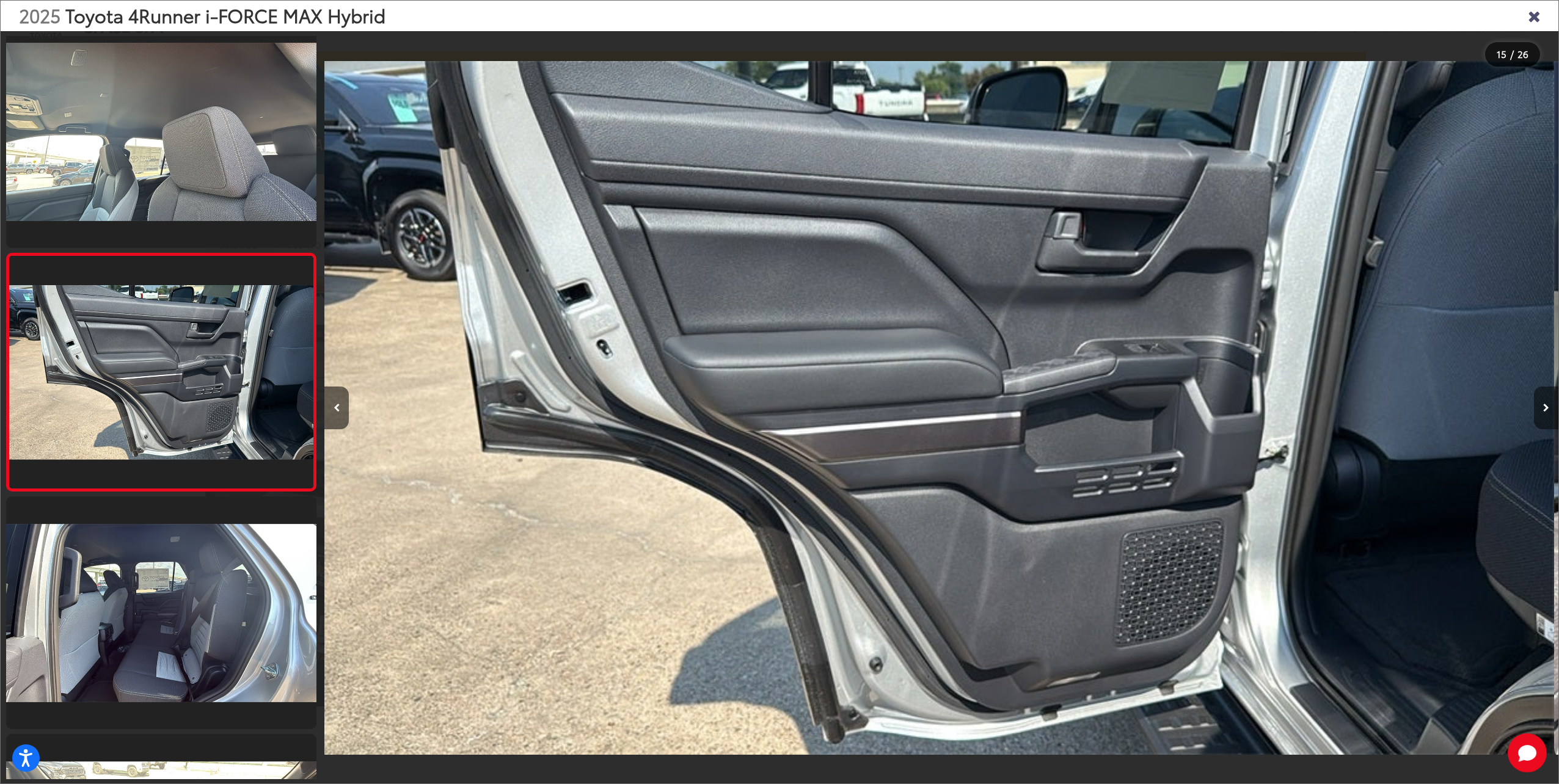
click at [1538, 408] on button "Next image" at bounding box center [1546, 408] width 25 height 43
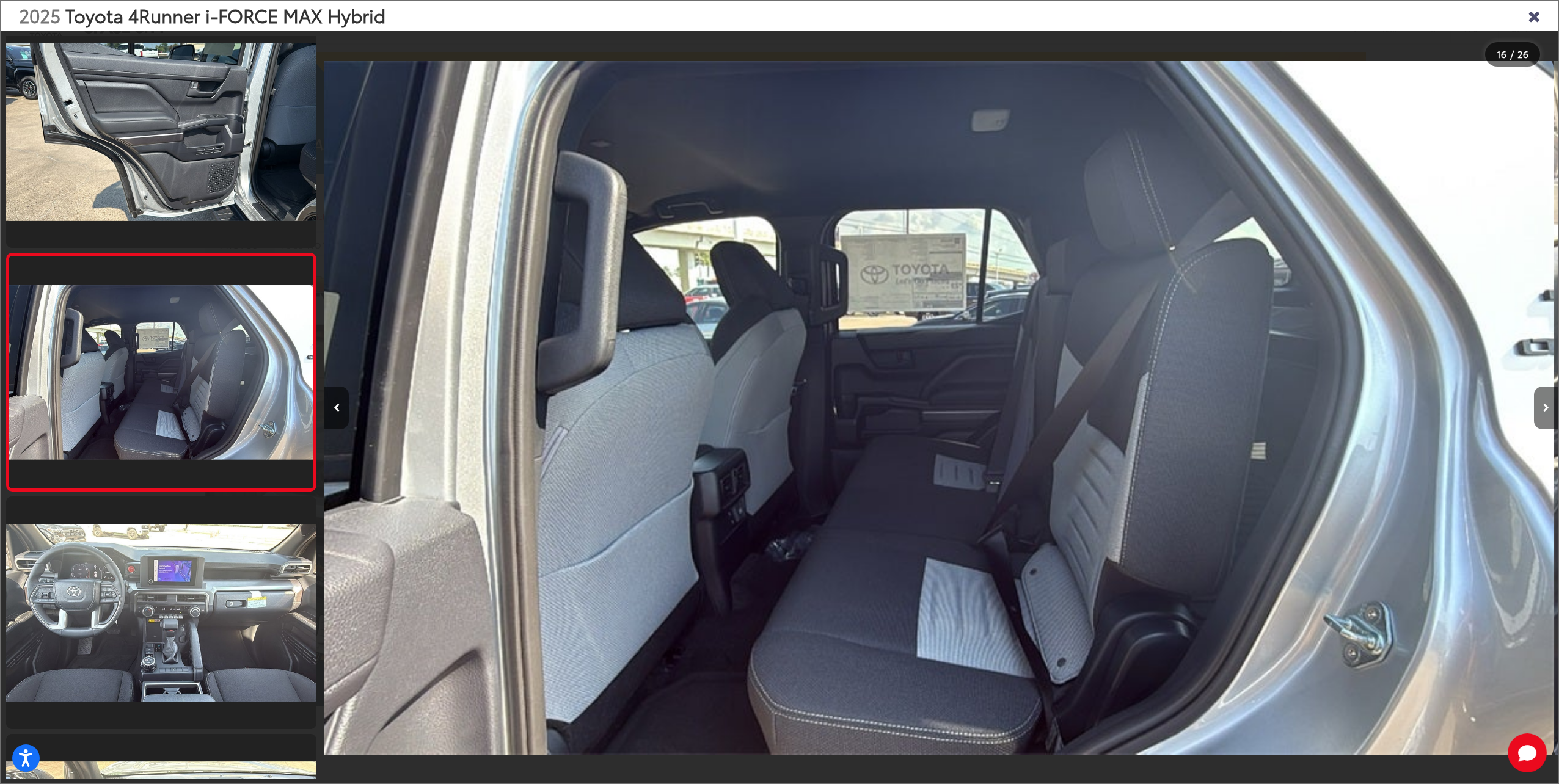
click at [1538, 408] on button "Next image" at bounding box center [1546, 408] width 25 height 43
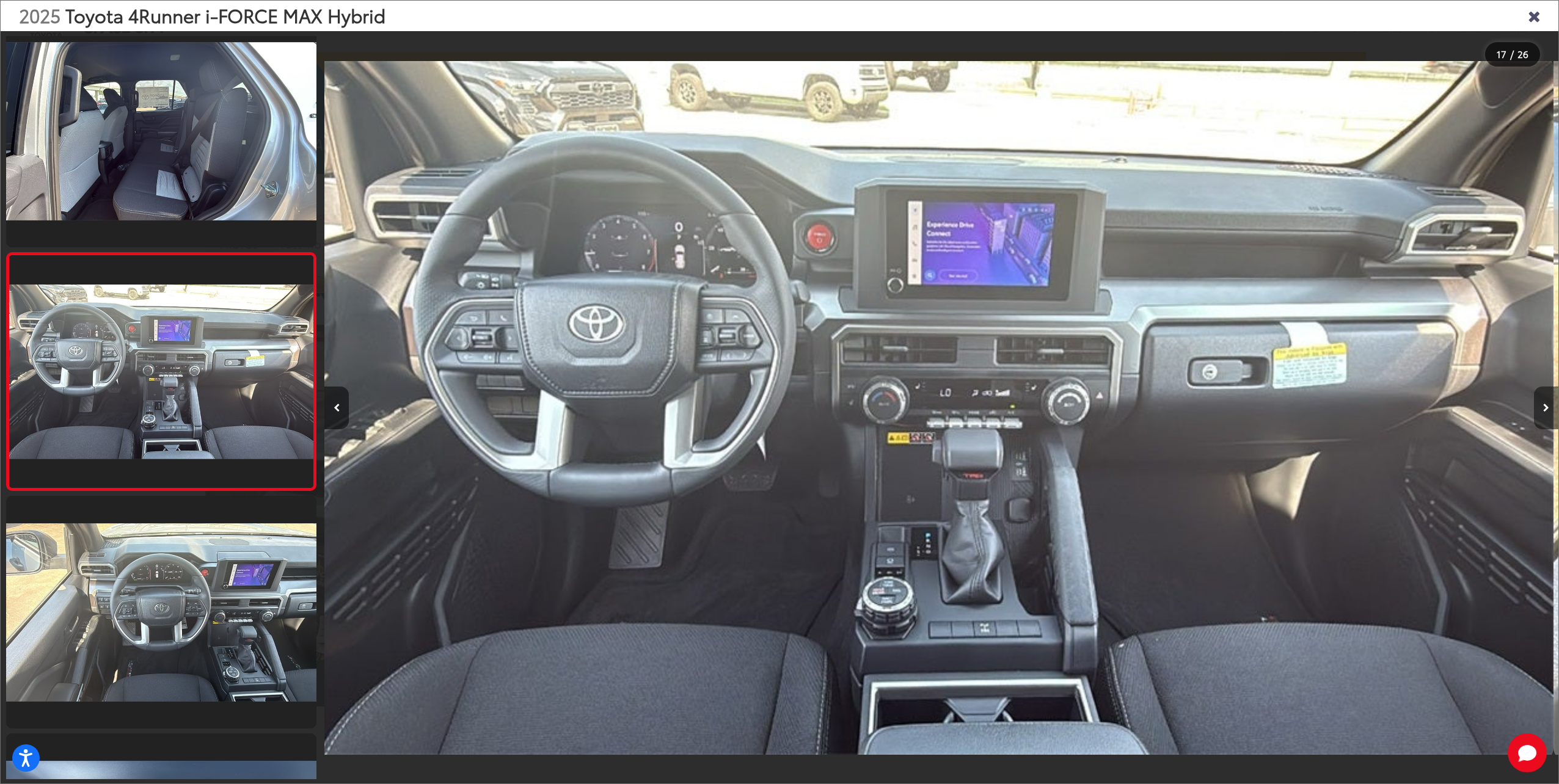
click at [1538, 408] on button "Next image" at bounding box center [1546, 408] width 25 height 43
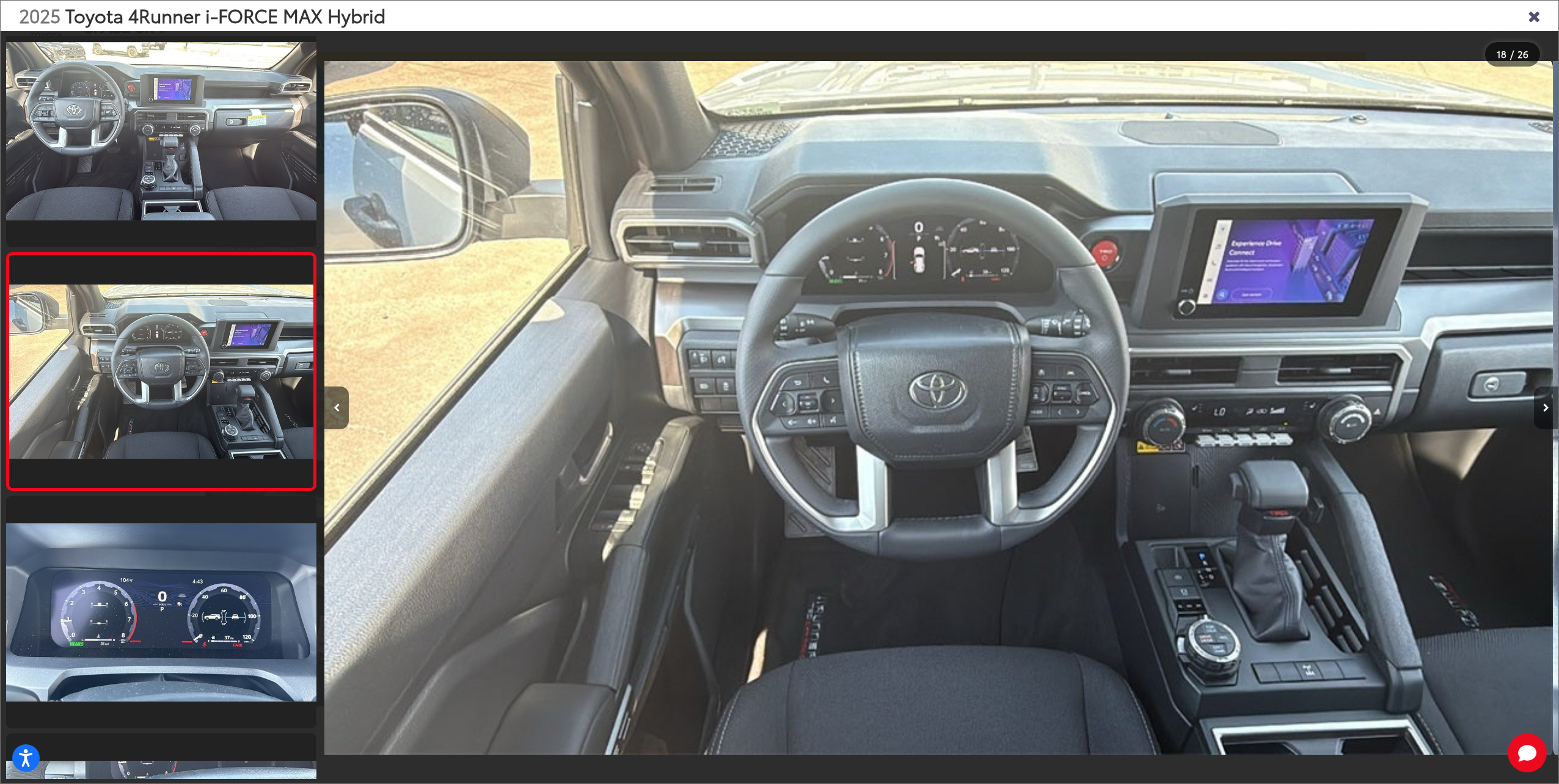
click at [1538, 408] on button "Next image" at bounding box center [1546, 408] width 25 height 43
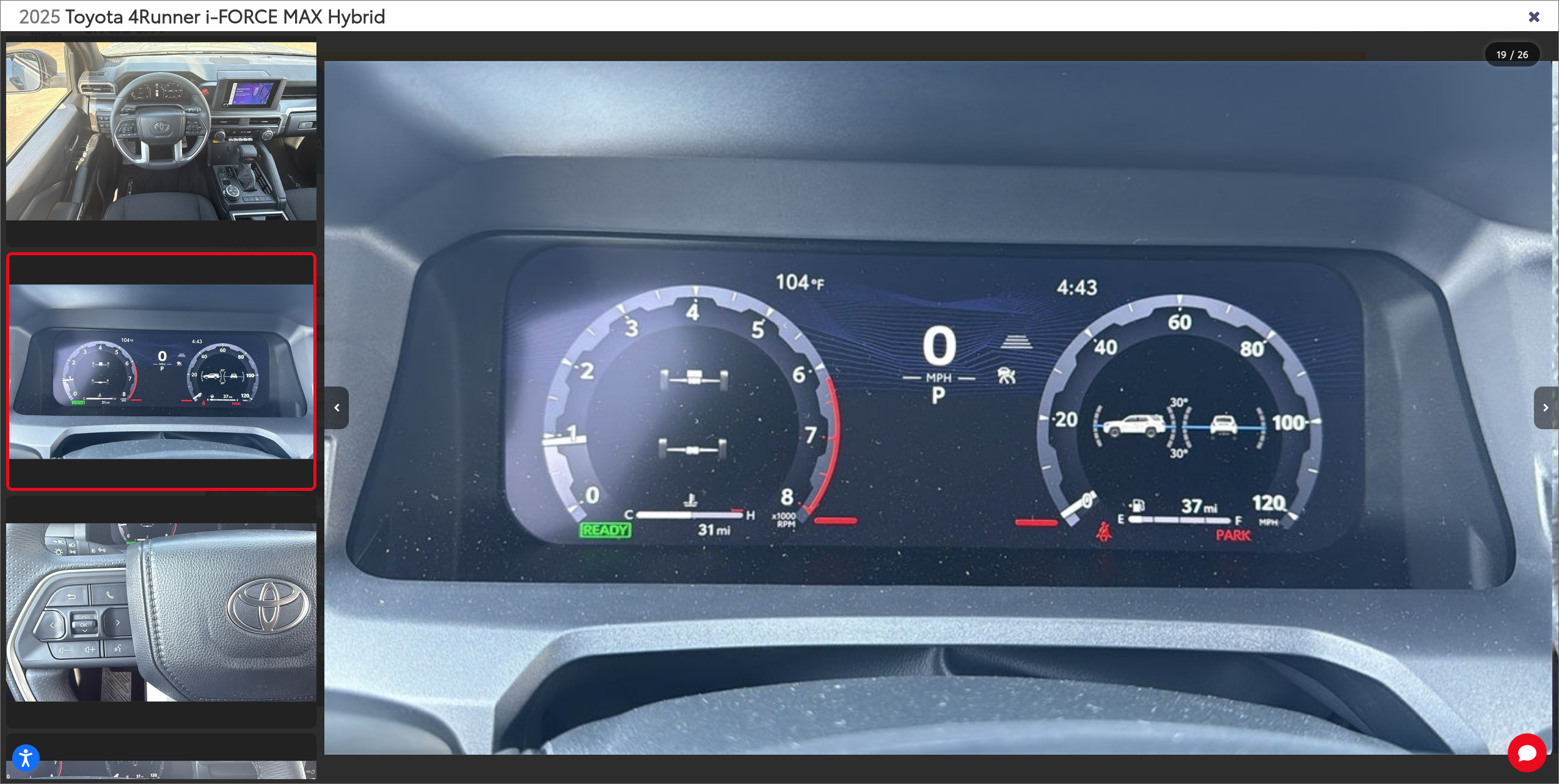
click at [1543, 405] on icon "Next image" at bounding box center [1546, 408] width 6 height 9
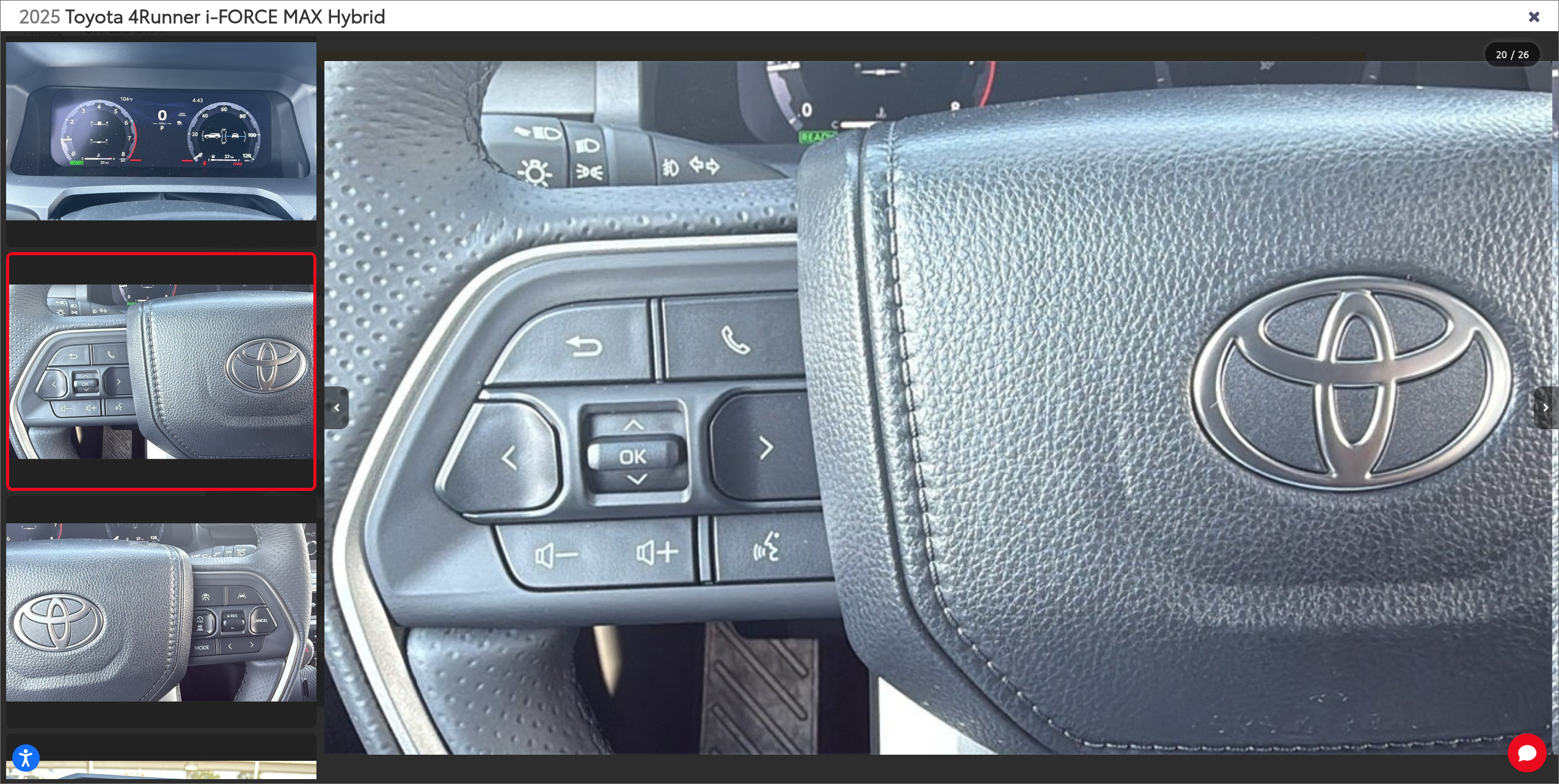
click at [1543, 405] on icon "Next image" at bounding box center [1546, 408] width 6 height 9
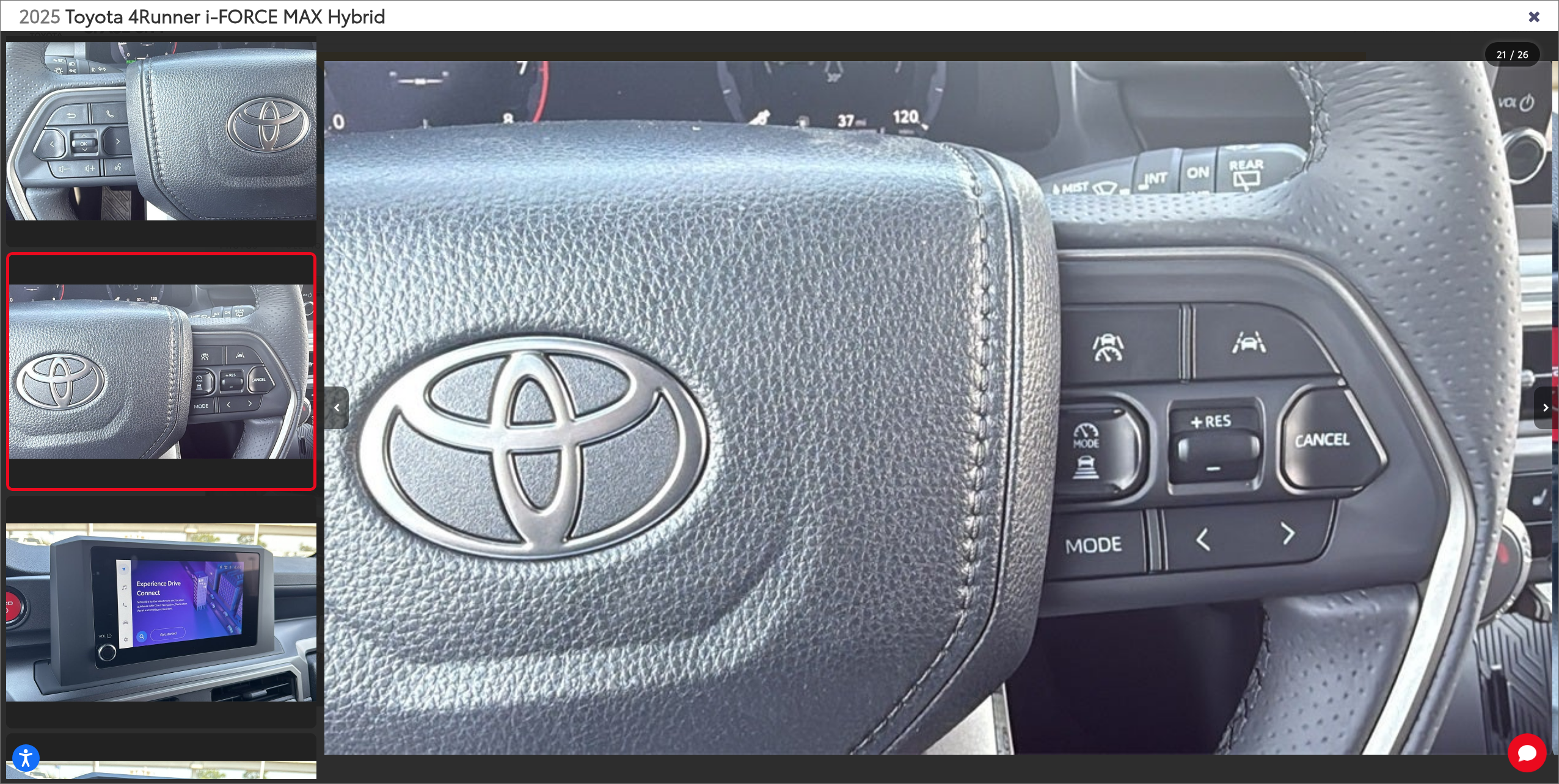
click at [1543, 405] on icon "Next image" at bounding box center [1546, 408] width 6 height 9
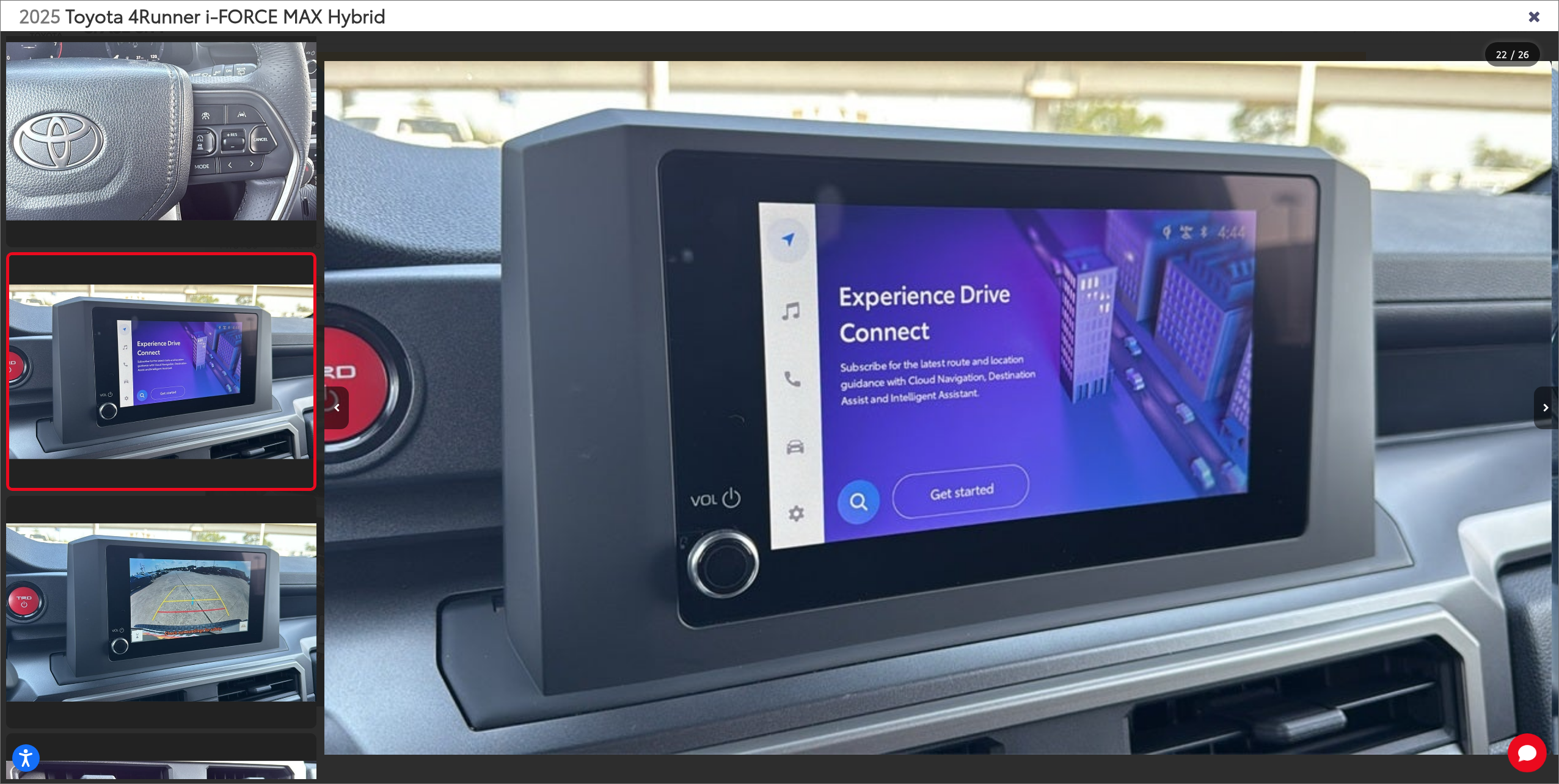
click at [1543, 405] on icon "Next image" at bounding box center [1546, 408] width 6 height 9
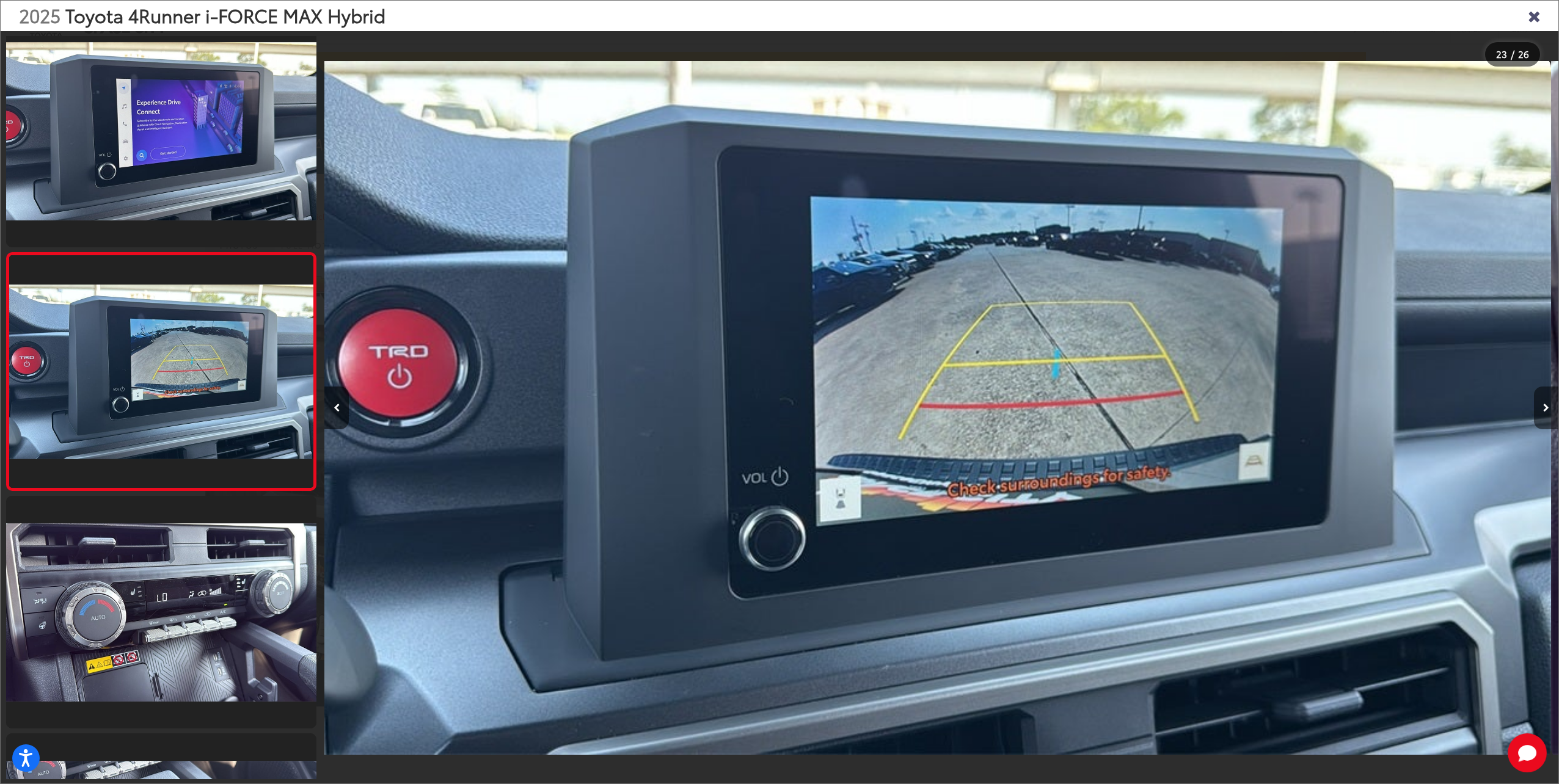
click at [1543, 405] on icon "Next image" at bounding box center [1546, 408] width 6 height 9
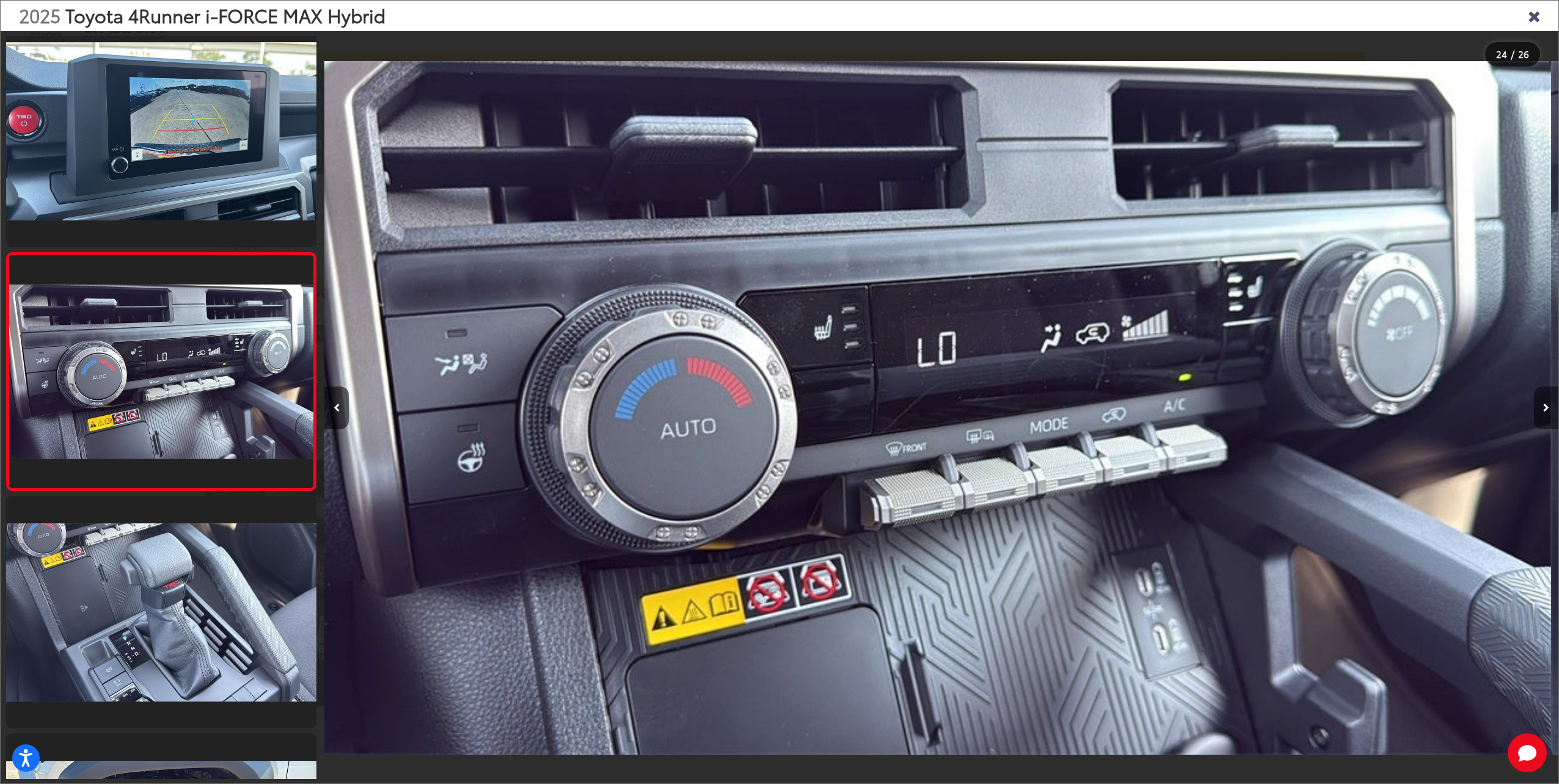
click at [1543, 405] on icon "Next image" at bounding box center [1546, 408] width 6 height 9
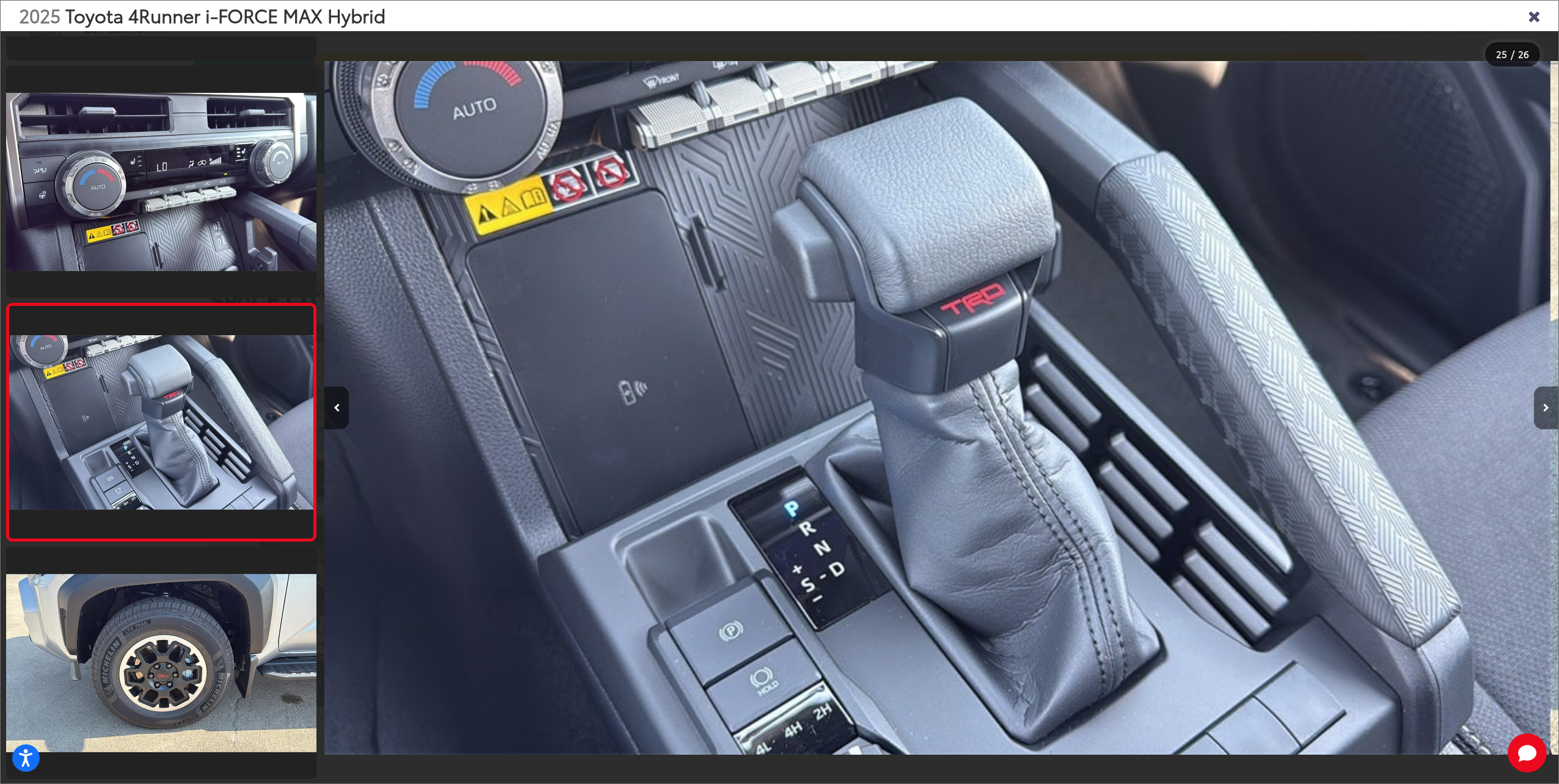
click at [1543, 405] on icon "Next image" at bounding box center [1546, 408] width 6 height 9
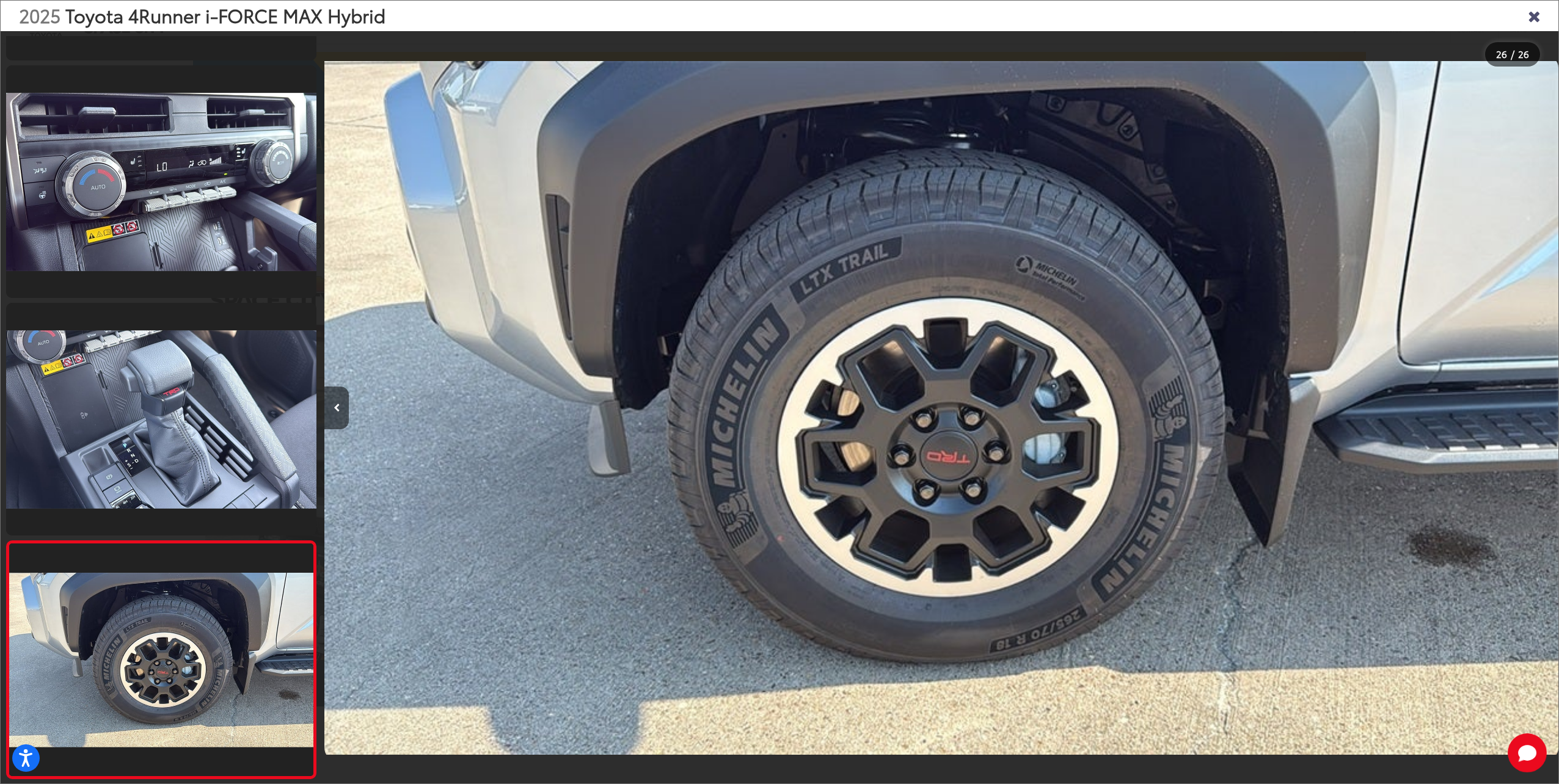
click at [1543, 405] on div at bounding box center [1404, 408] width 308 height 753
click at [339, 408] on icon "Previous image" at bounding box center [337, 408] width 7 height 9
